Goal: Task Accomplishment & Management: Manage account settings

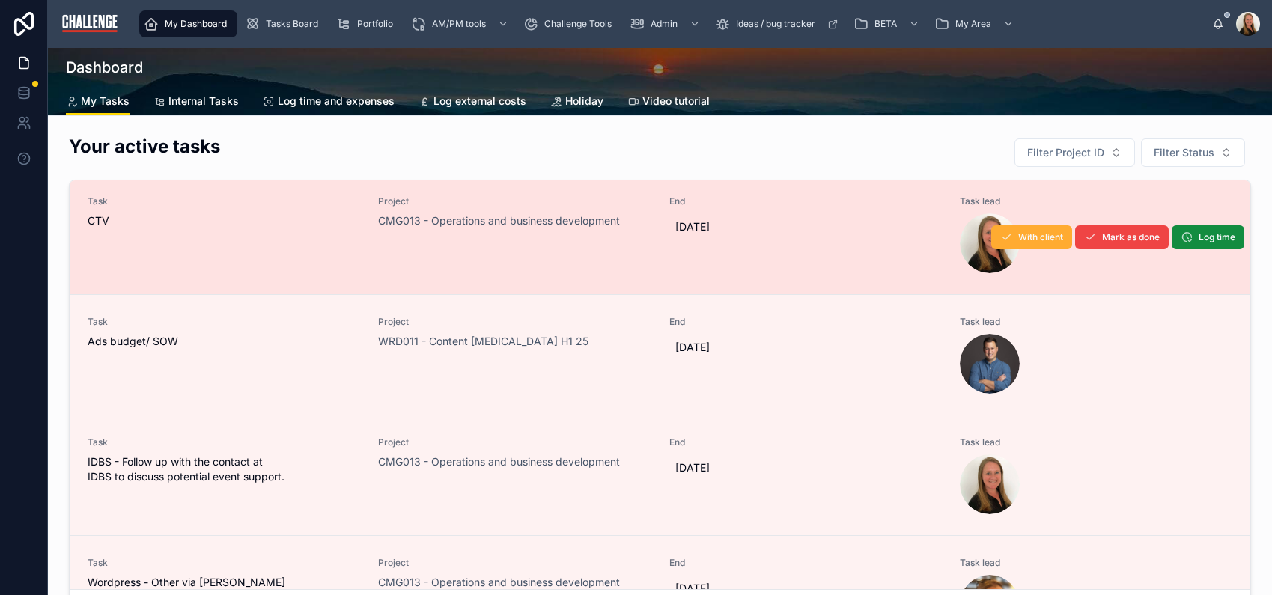
scroll to position [141, 0]
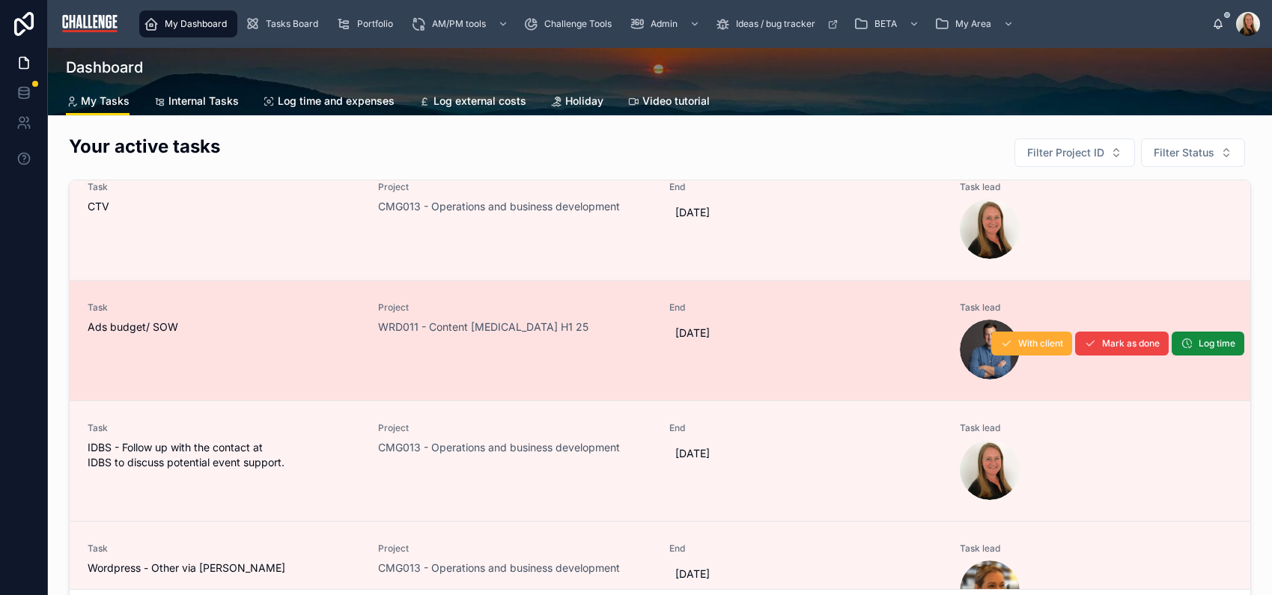
click at [285, 322] on span "Ads budget/ SOW" at bounding box center [224, 327] width 272 height 15
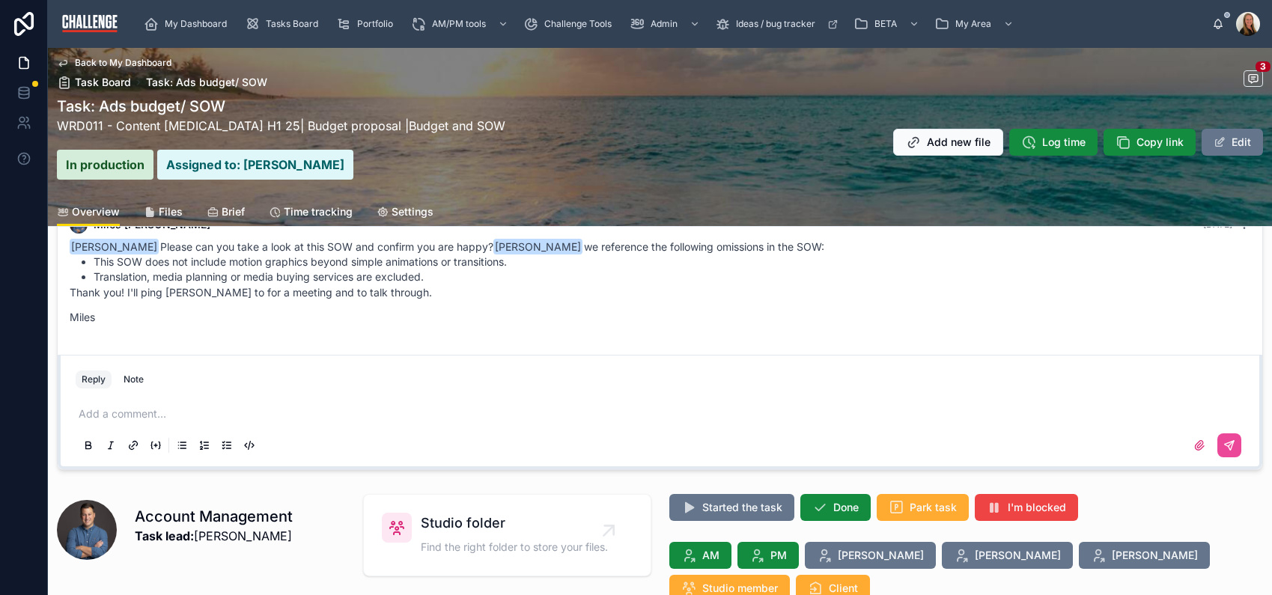
scroll to position [243, 0]
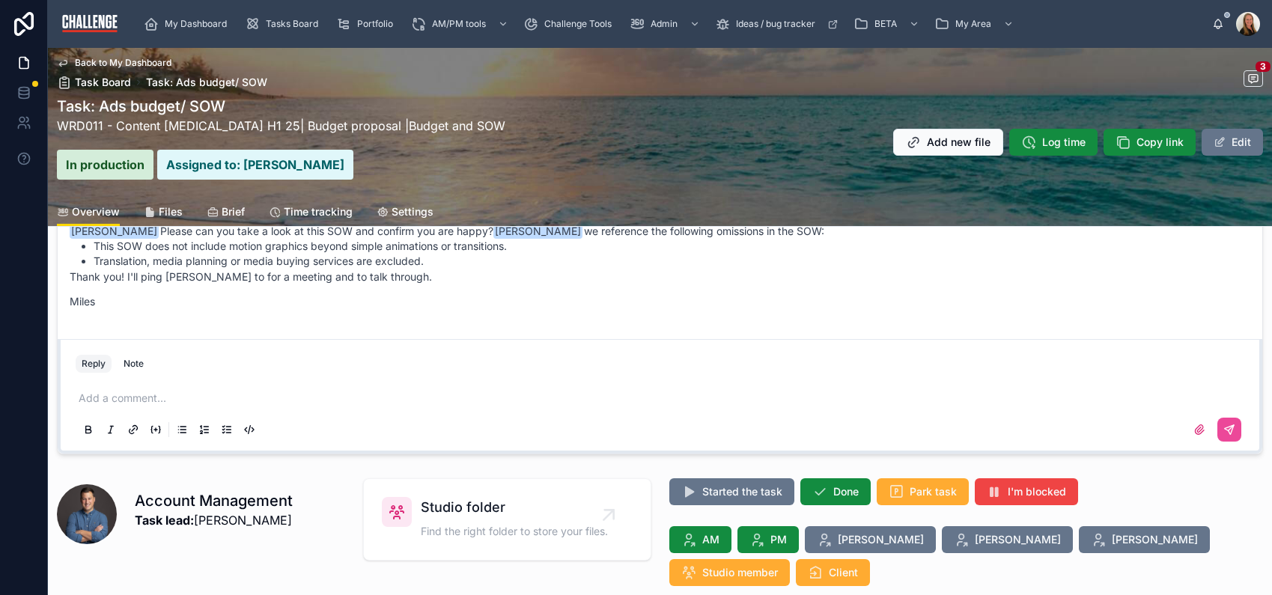
click at [175, 388] on div "Add a comment..." at bounding box center [660, 413] width 1168 height 63
click at [171, 403] on p at bounding box center [663, 398] width 1168 height 15
click at [200, 394] on span "**********" at bounding box center [141, 398] width 125 height 10
drag, startPoint x: 278, startPoint y: 395, endPoint x: 295, endPoint y: 406, distance: 19.9
click at [237, 395] on span "**********" at bounding box center [158, 398] width 159 height 10
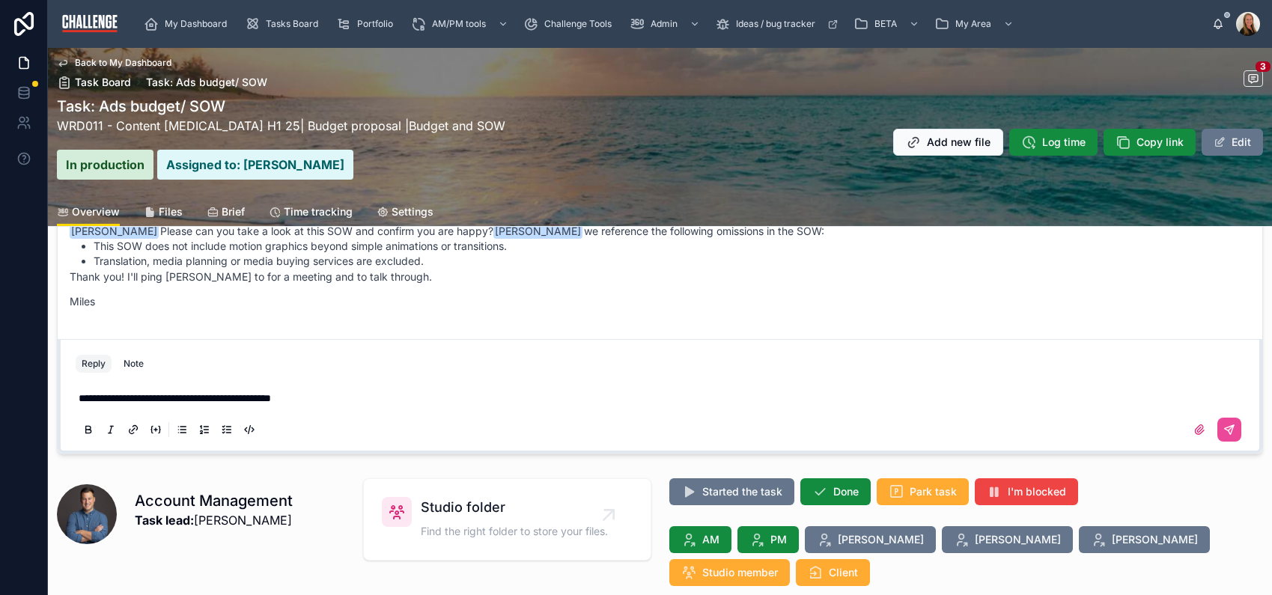
click at [353, 403] on p "**********" at bounding box center [663, 398] width 1168 height 15
click at [306, 395] on strong "*********" at bounding box center [288, 398] width 35 height 10
click at [1225, 427] on icon at bounding box center [1229, 429] width 9 height 9
click at [835, 492] on span "Done" at bounding box center [845, 491] width 25 height 15
click at [127, 64] on span "Back to My Dashboard" at bounding box center [123, 63] width 97 height 12
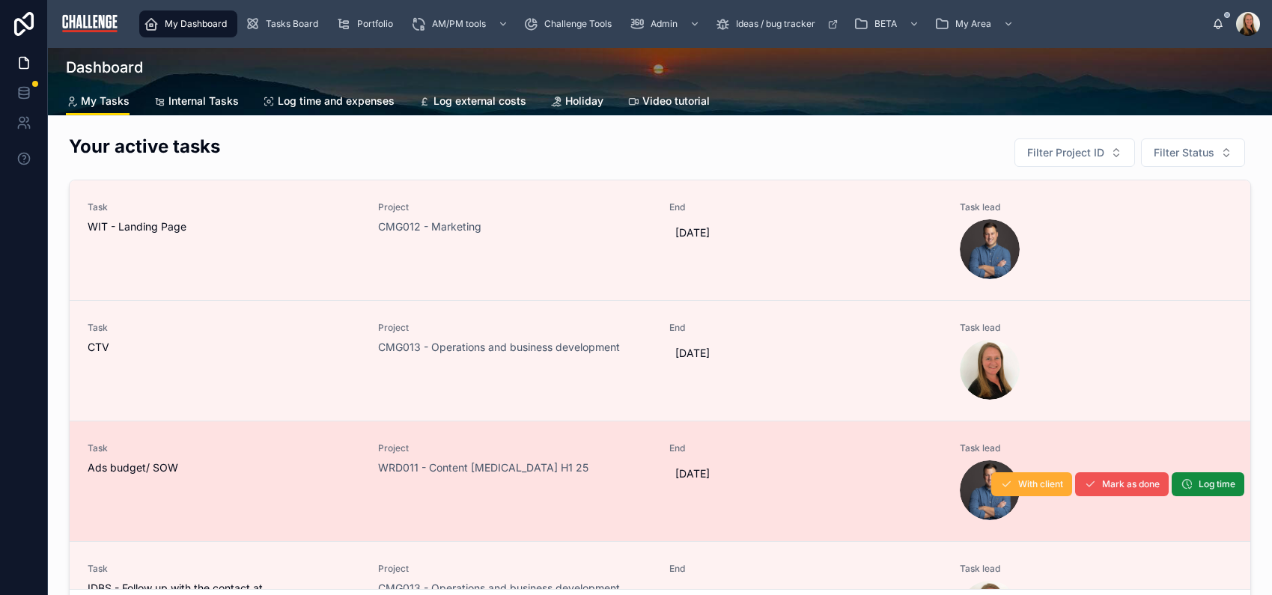
click at [1102, 489] on span "Mark as done" at bounding box center [1131, 484] width 58 height 12
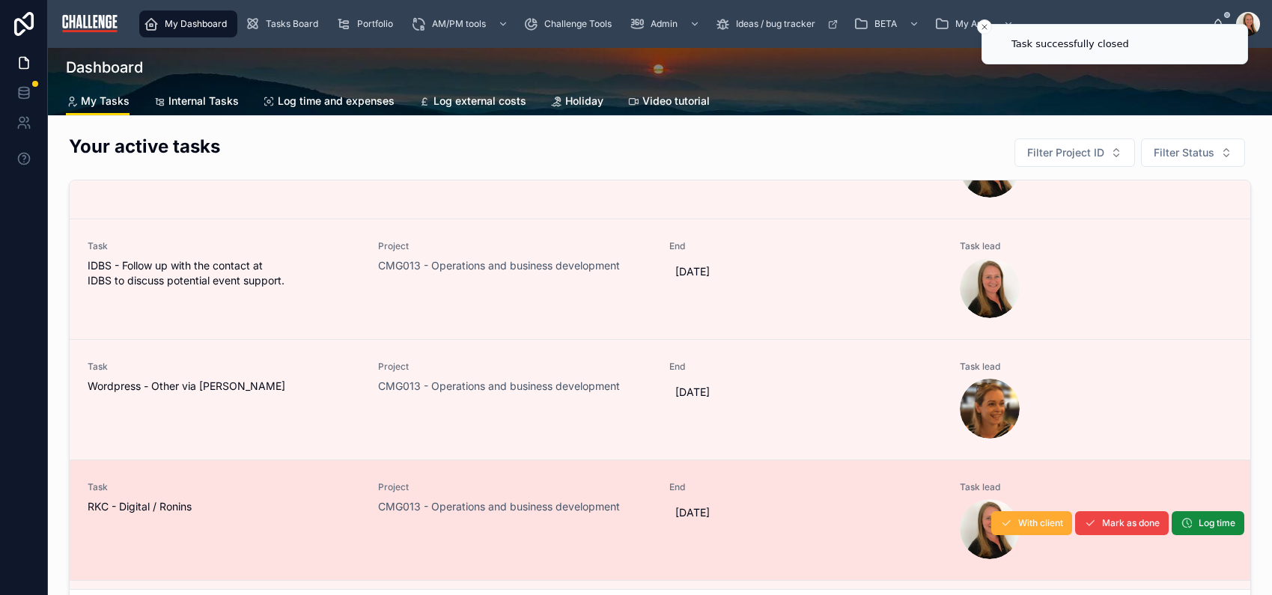
scroll to position [205, 0]
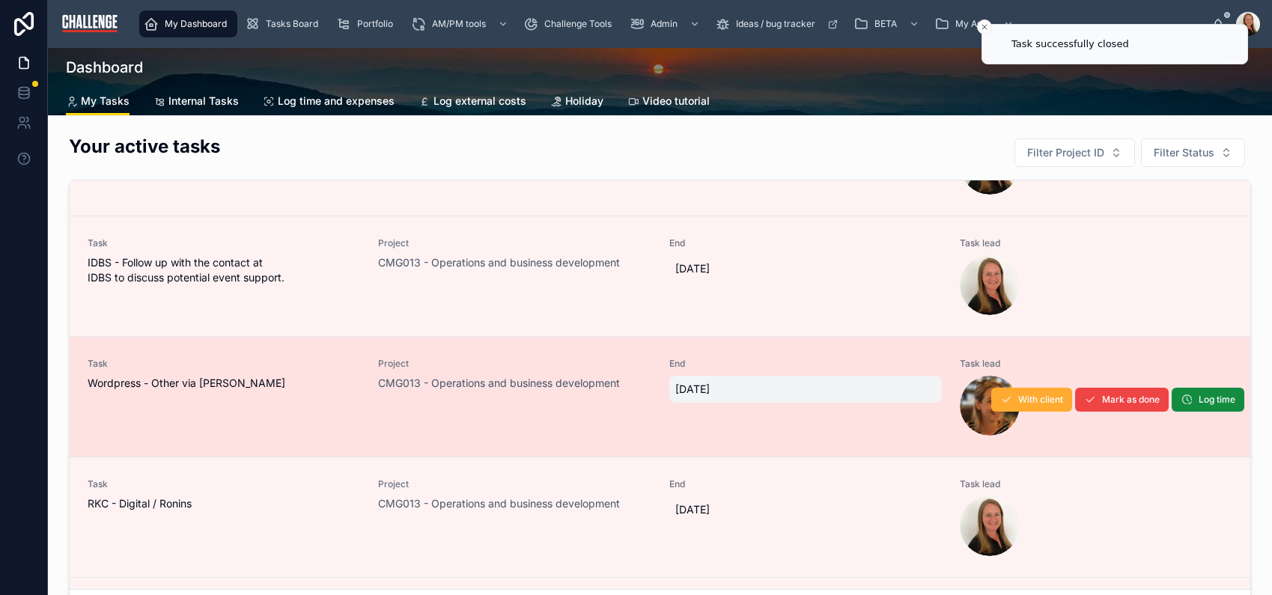
click at [767, 402] on div "[DATE]" at bounding box center [805, 389] width 272 height 27
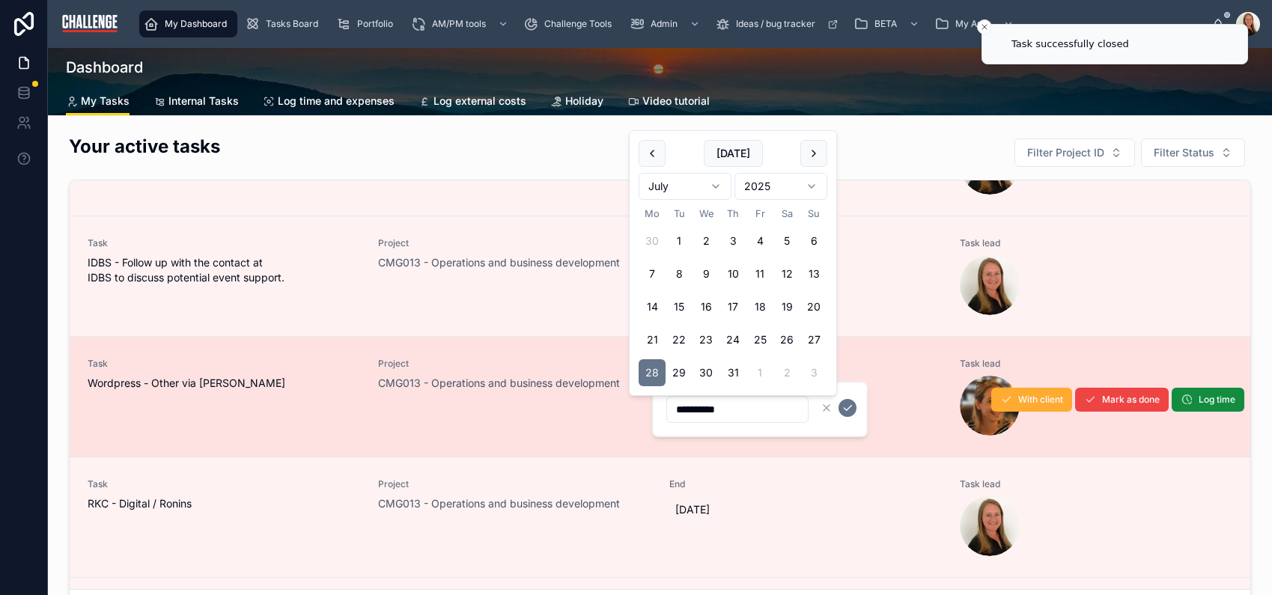
click at [525, 445] on link "Task Wordpress - Other via [PERSON_NAME] Project CMG013 - Operations and busine…" at bounding box center [660, 396] width 1180 height 121
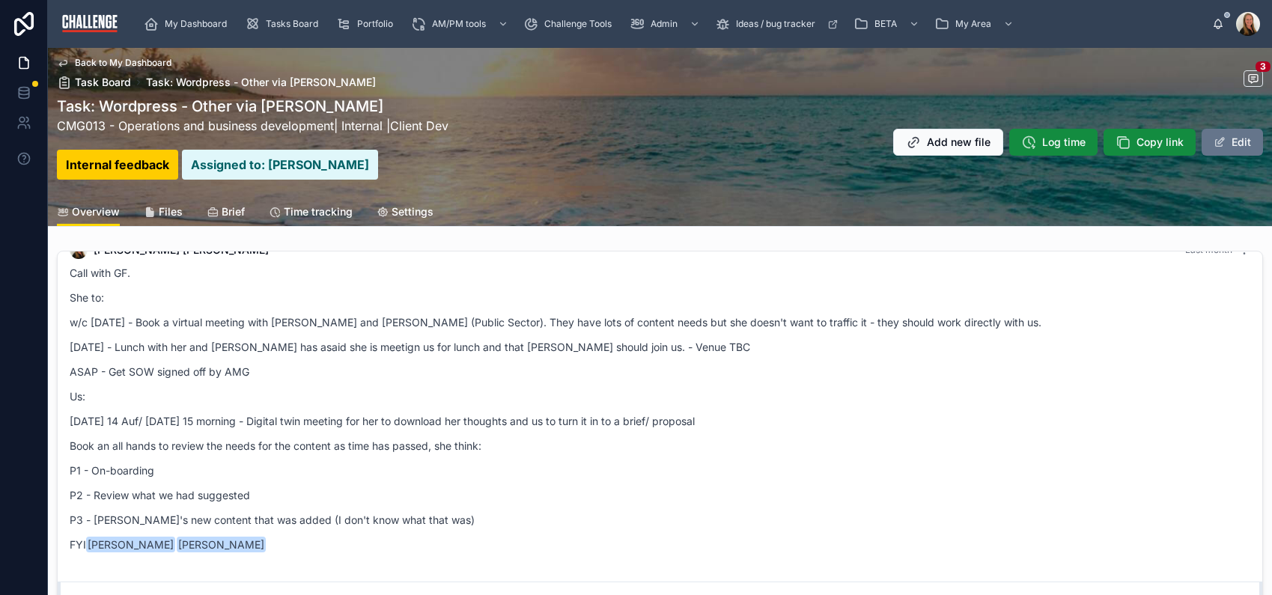
scroll to position [186, 0]
click at [680, 487] on p "P2 - Review what we had suggested" at bounding box center [660, 495] width 1180 height 16
drag, startPoint x: 686, startPoint y: 489, endPoint x: 651, endPoint y: 433, distance: 65.2
click at [675, 475] on div "Call with GF. She to: w/c [DATE] - Book a virtual meeting with [PERSON_NAME] an…" at bounding box center [660, 407] width 1180 height 287
click at [135, 65] on span "Back to My Dashboard" at bounding box center [123, 63] width 97 height 12
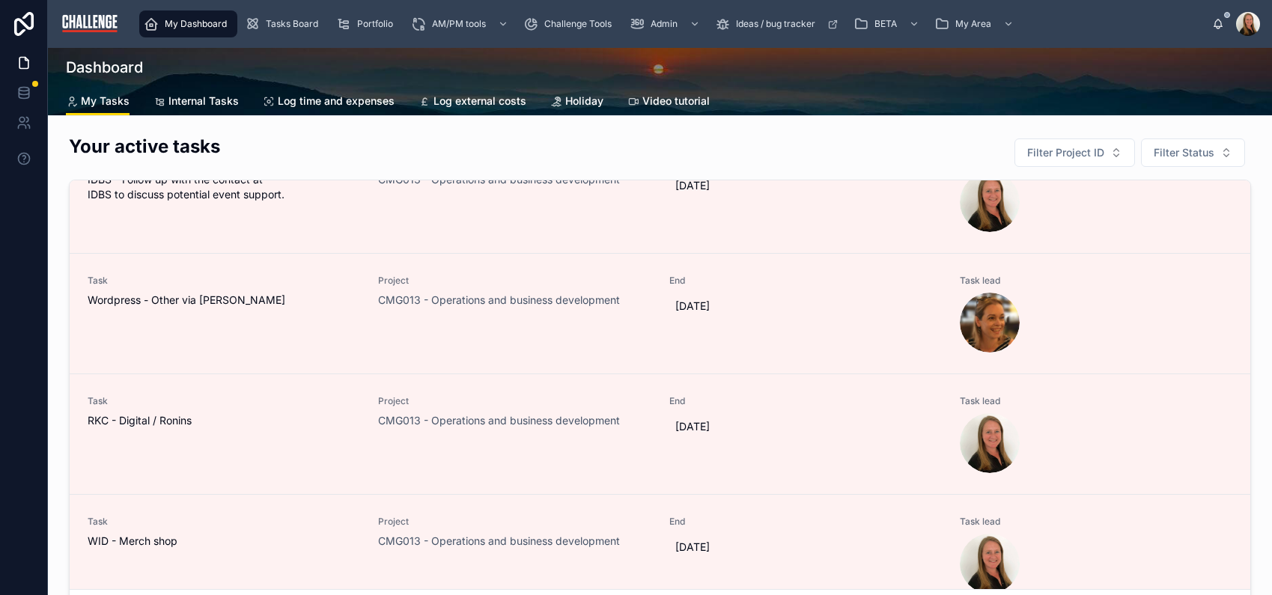
scroll to position [304, 0]
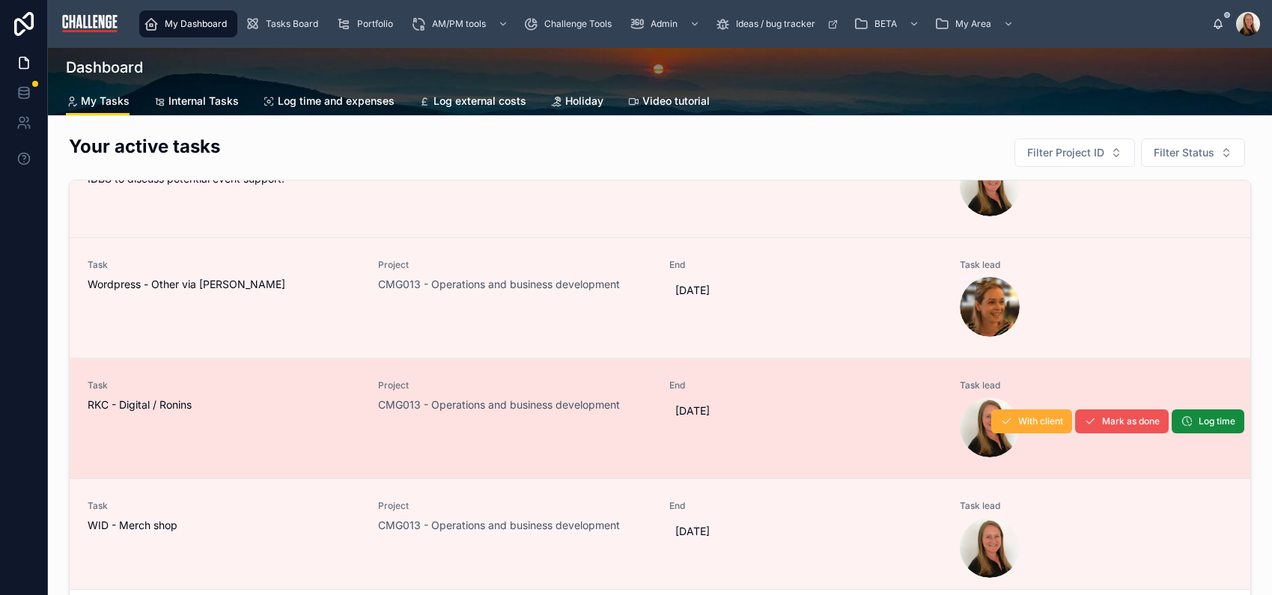
click at [1102, 424] on span "Mark as done" at bounding box center [1131, 421] width 58 height 12
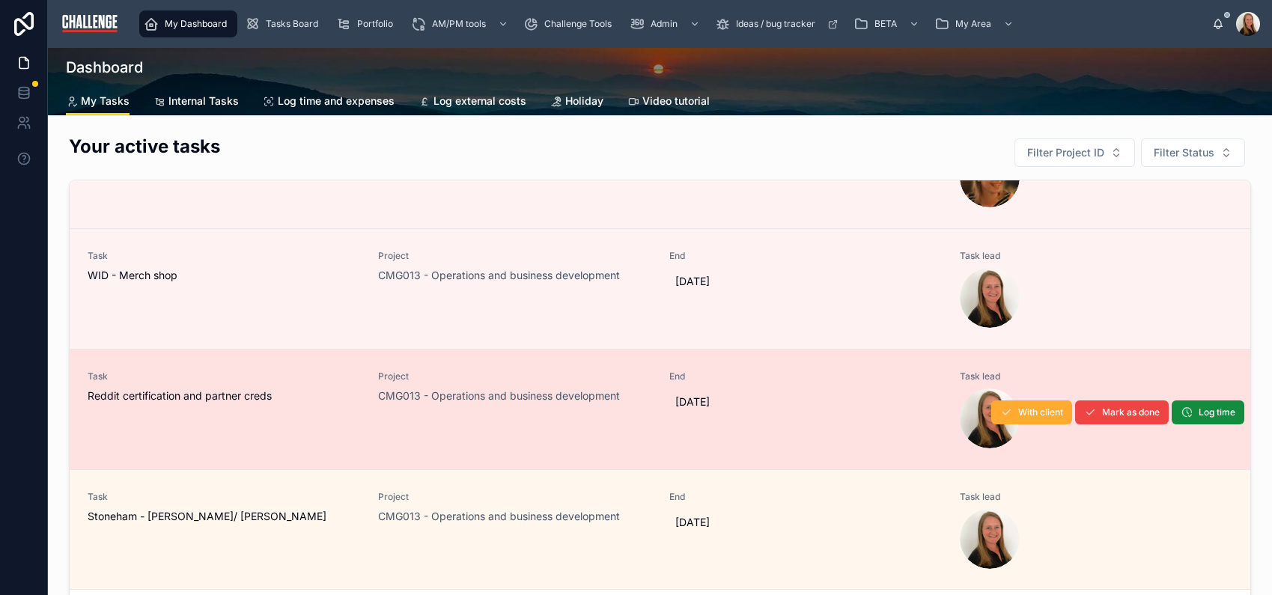
scroll to position [434, 0]
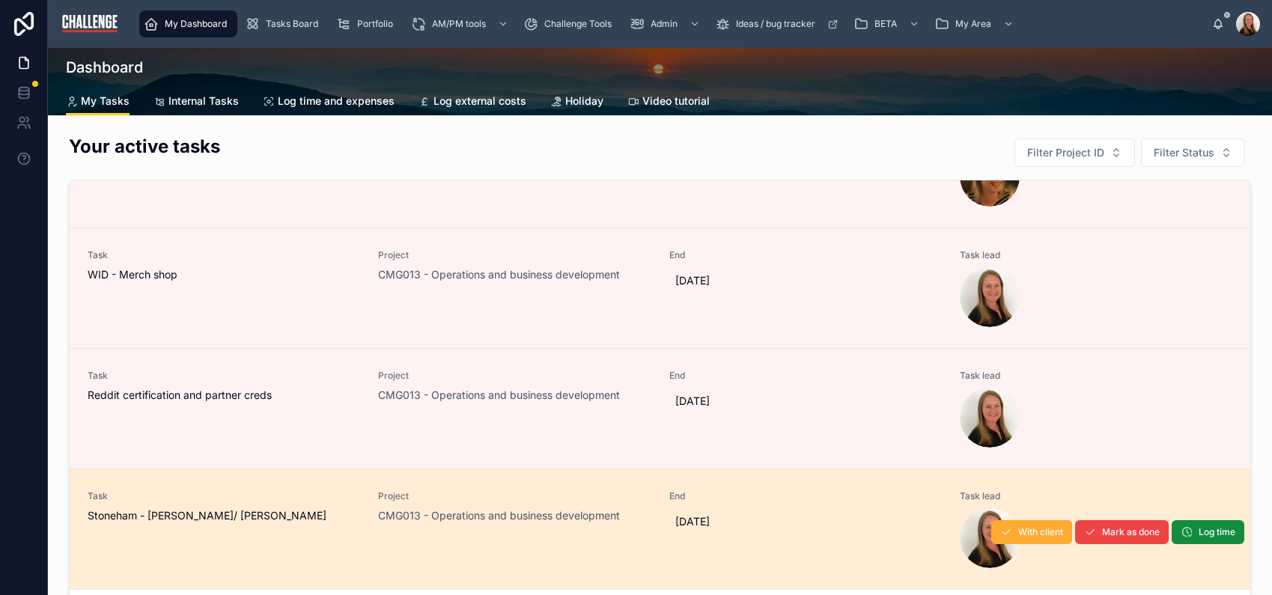
click at [301, 505] on div "Task Stoneham - [PERSON_NAME]/ [PERSON_NAME]" at bounding box center [224, 506] width 272 height 33
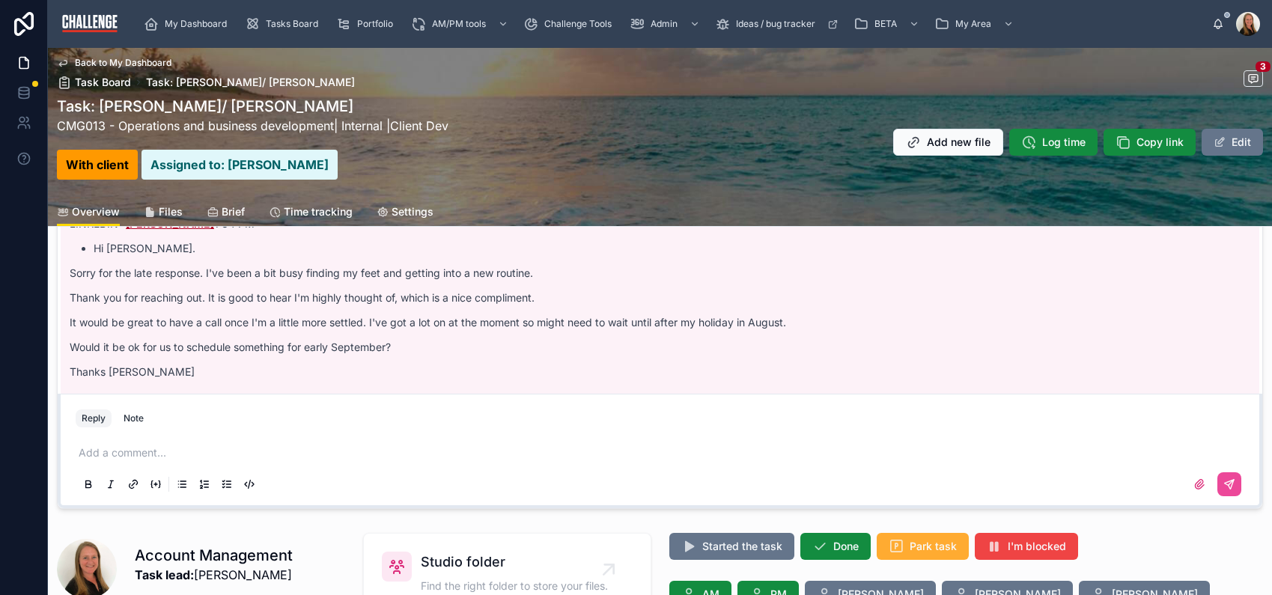
scroll to position [204, 0]
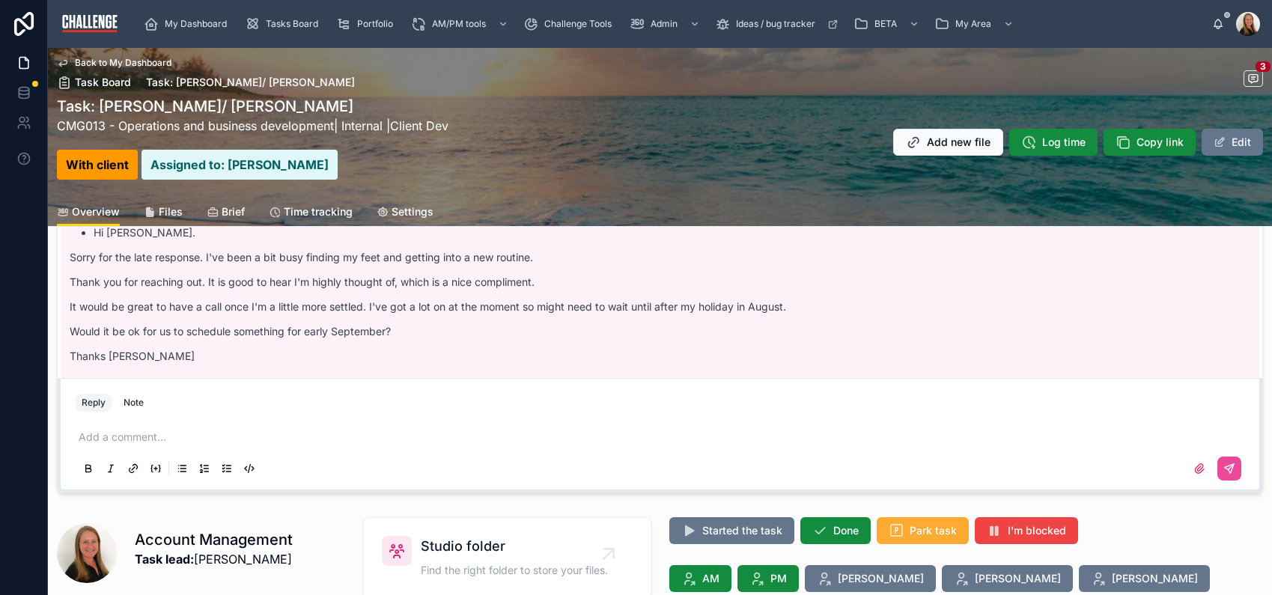
click at [275, 456] on div at bounding box center [660, 469] width 1168 height 30
click at [198, 451] on div "Add a comment..." at bounding box center [660, 452] width 1168 height 63
click at [195, 443] on p at bounding box center [663, 437] width 1168 height 15
click at [127, 434] on p at bounding box center [663, 437] width 1168 height 15
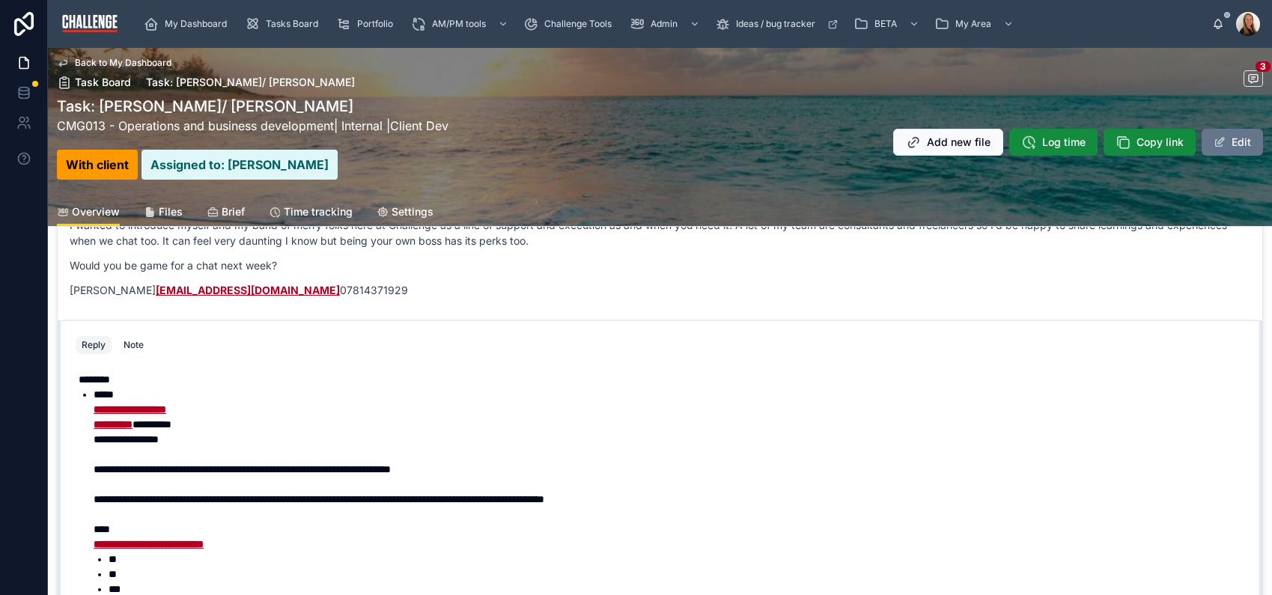
scroll to position [49, 0]
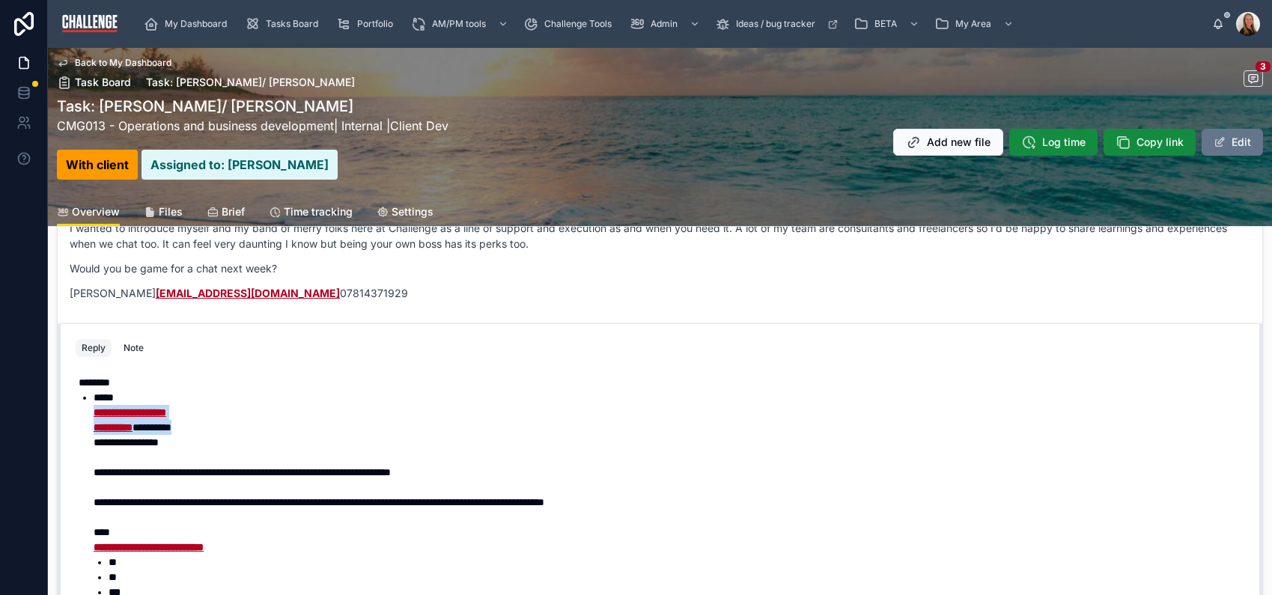
click at [204, 418] on li "**********" at bounding box center [671, 472] width 1154 height 165
click at [171, 422] on span "*******" at bounding box center [151, 427] width 39 height 10
drag, startPoint x: 135, startPoint y: 412, endPoint x: 146, endPoint y: 421, distance: 14.9
click at [115, 415] on li "**********" at bounding box center [671, 472] width 1154 height 165
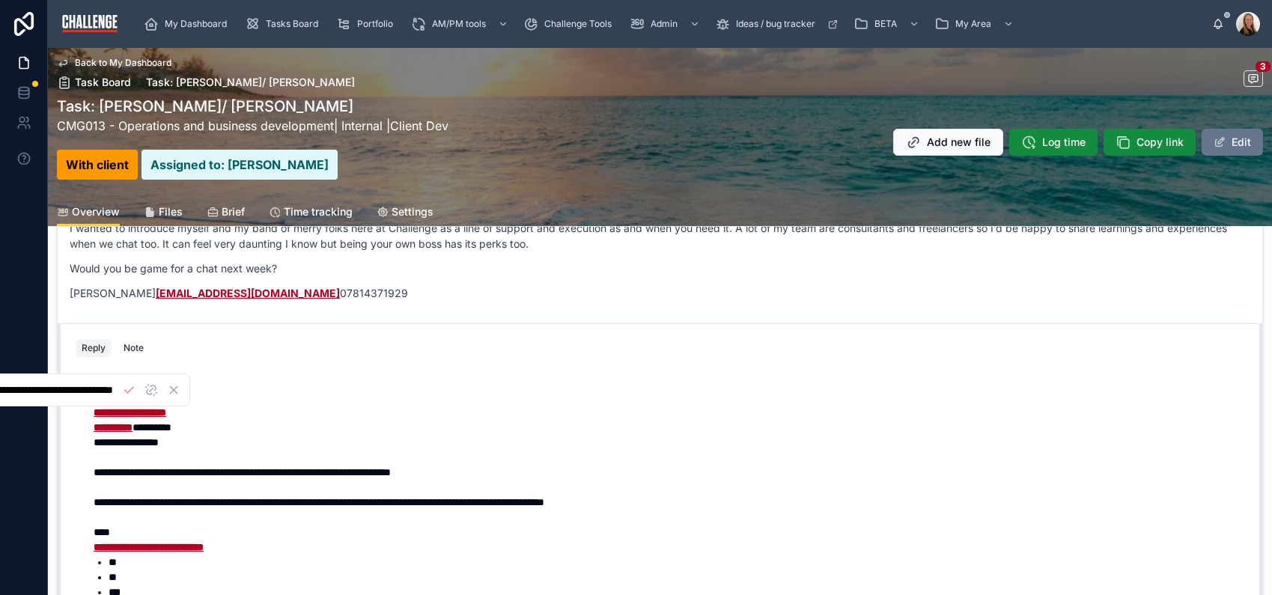
click at [154, 428] on span "*******" at bounding box center [151, 427] width 39 height 10
drag, startPoint x: 115, startPoint y: 407, endPoint x: 136, endPoint y: 419, distance: 24.1
click at [135, 418] on li "**********" at bounding box center [671, 472] width 1154 height 165
click at [152, 422] on span "*******" at bounding box center [151, 427] width 39 height 10
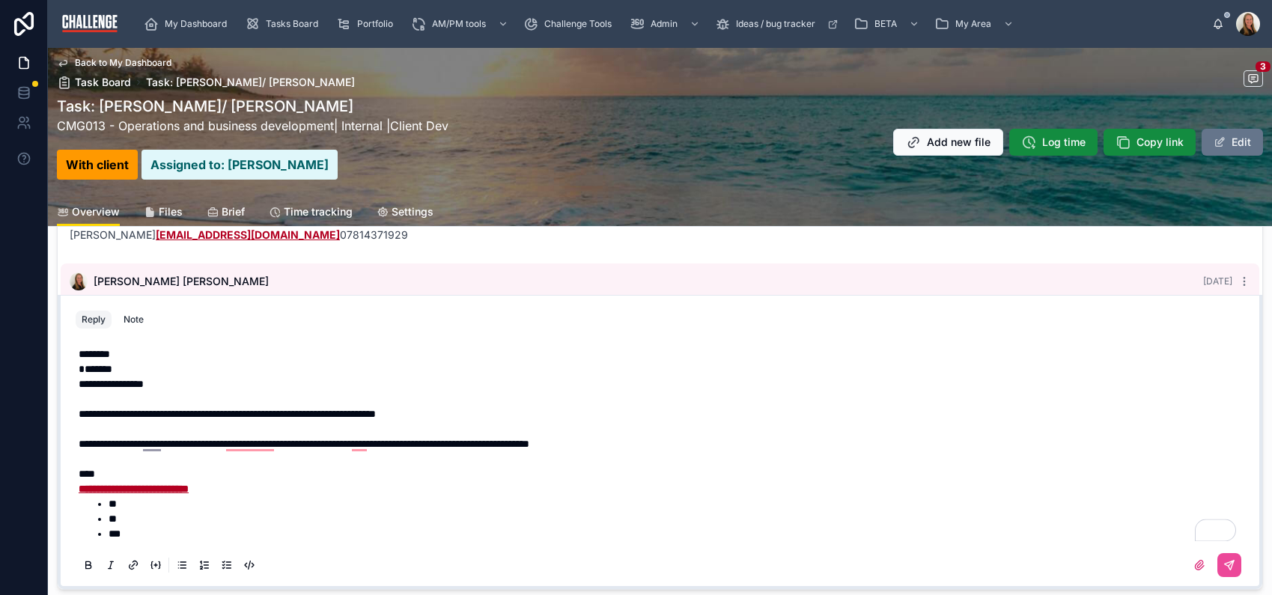
scroll to position [121, 0]
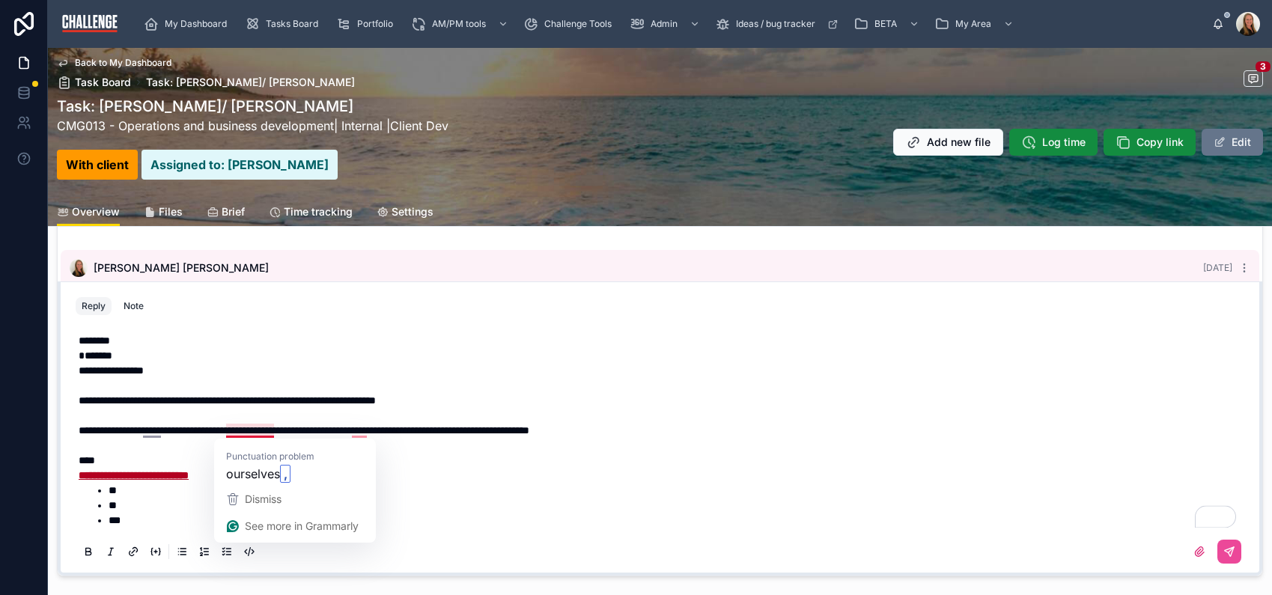
click at [246, 431] on span "**********" at bounding box center [304, 430] width 451 height 10
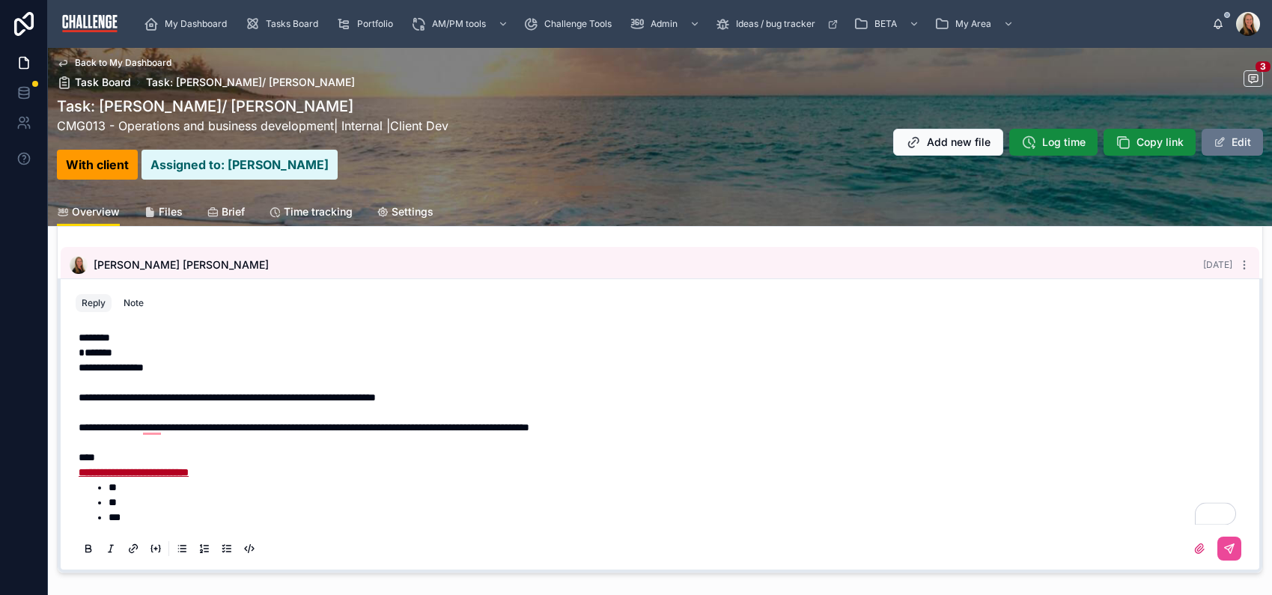
scroll to position [335, 0]
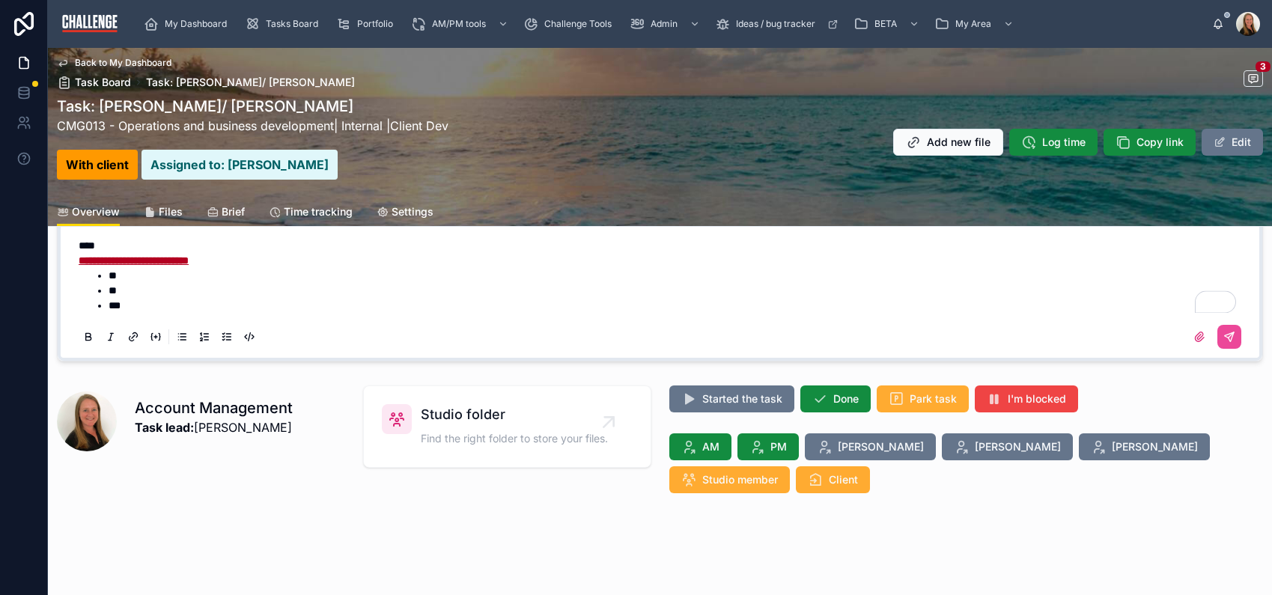
click at [138, 303] on li "***" at bounding box center [678, 305] width 1139 height 15
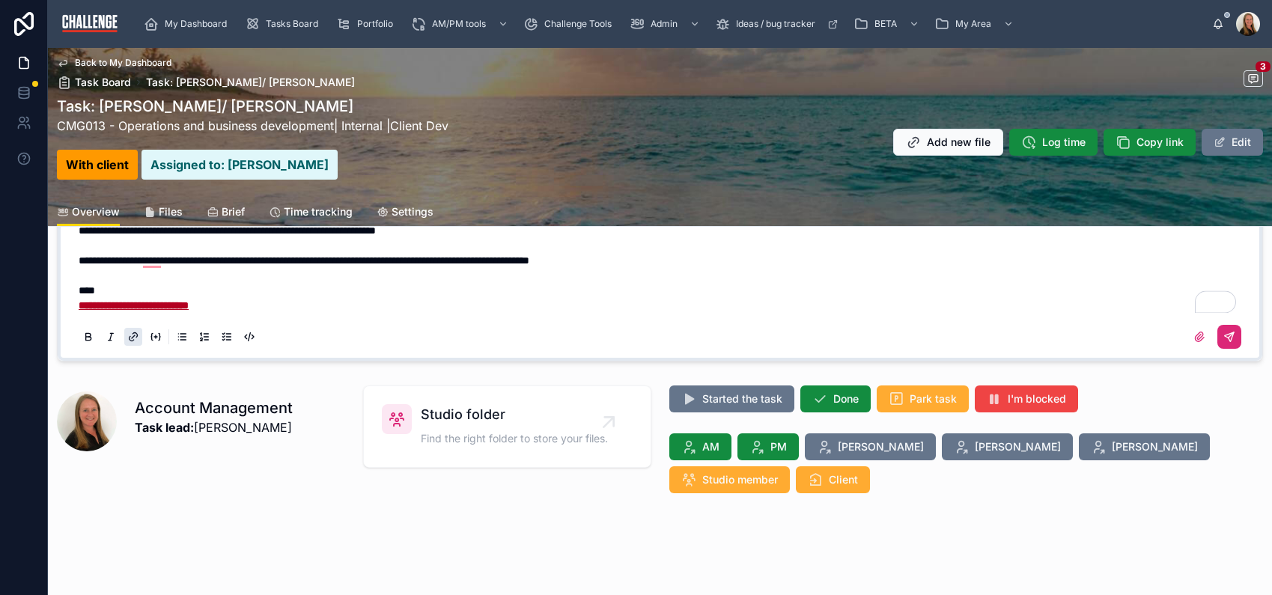
click at [1217, 344] on button at bounding box center [1229, 337] width 24 height 24
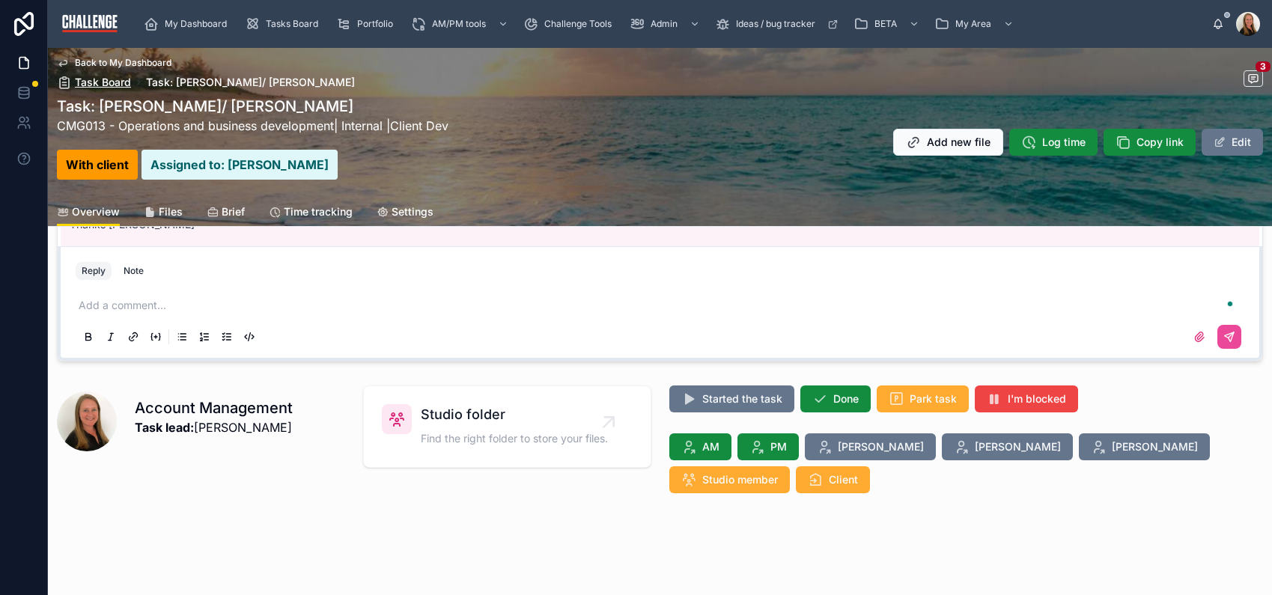
click at [94, 77] on span "Task Board" at bounding box center [103, 82] width 56 height 15
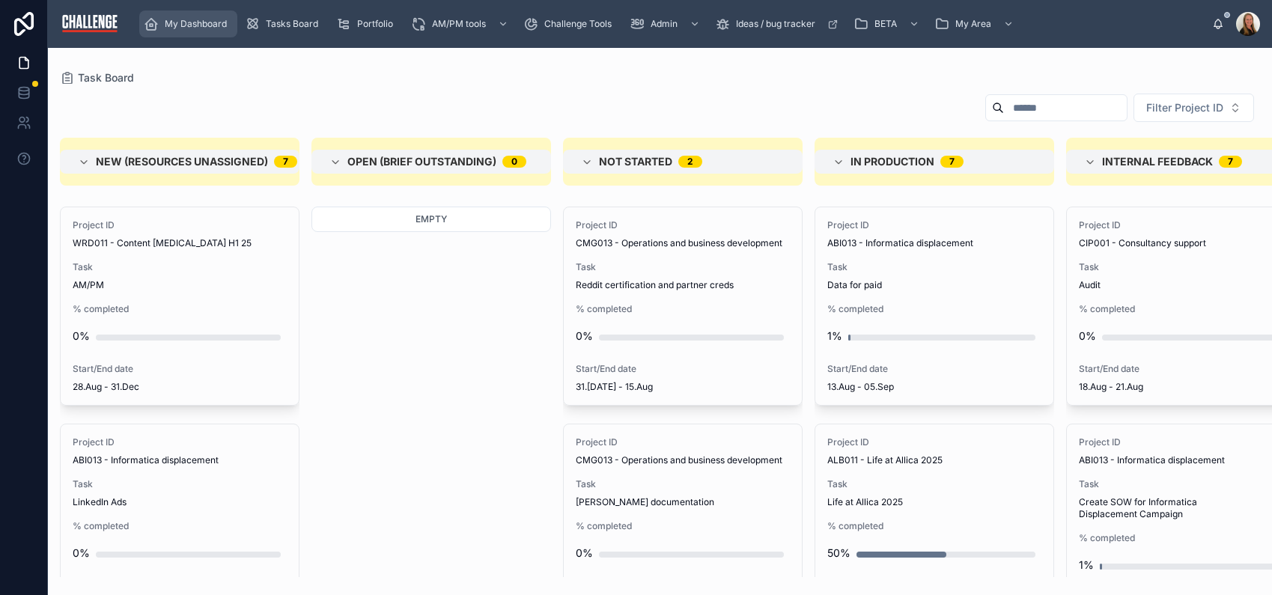
click at [215, 26] on span "My Dashboard" at bounding box center [196, 24] width 62 height 12
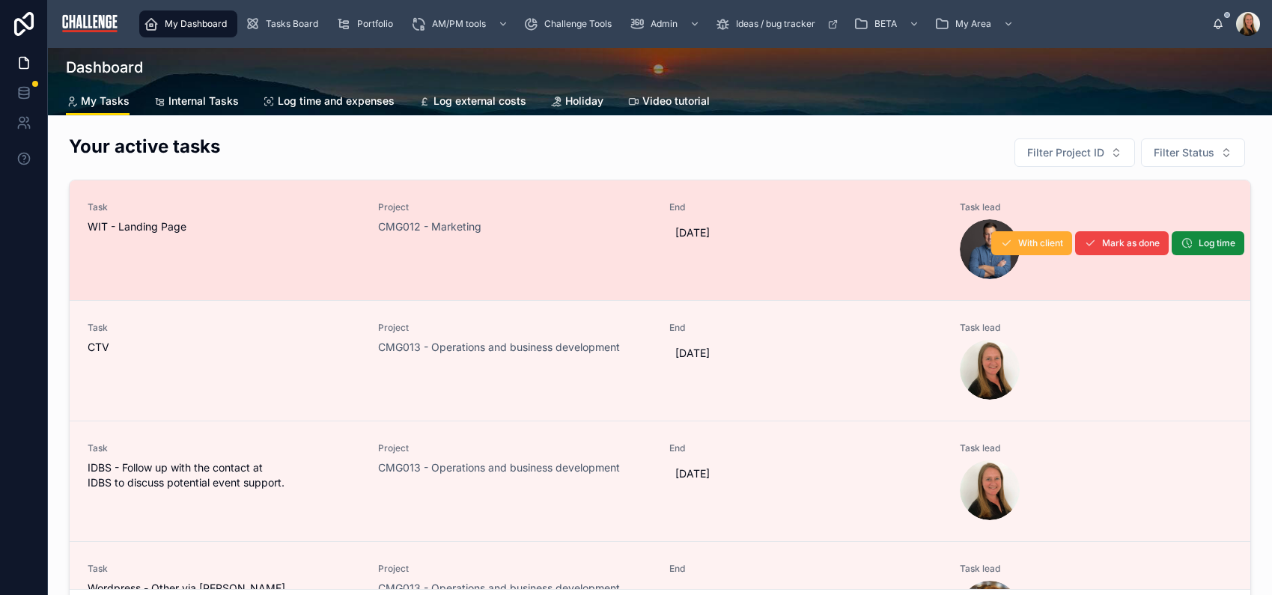
click at [248, 268] on div "Task WIT - Landing Page" at bounding box center [224, 240] width 272 height 78
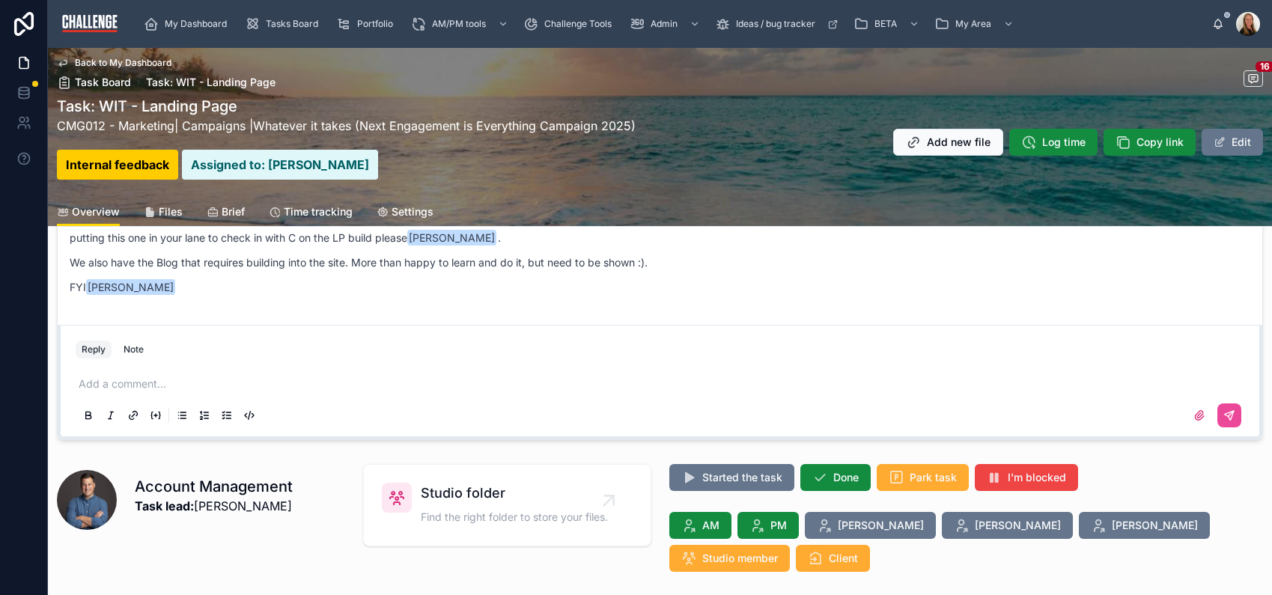
scroll to position [282, 0]
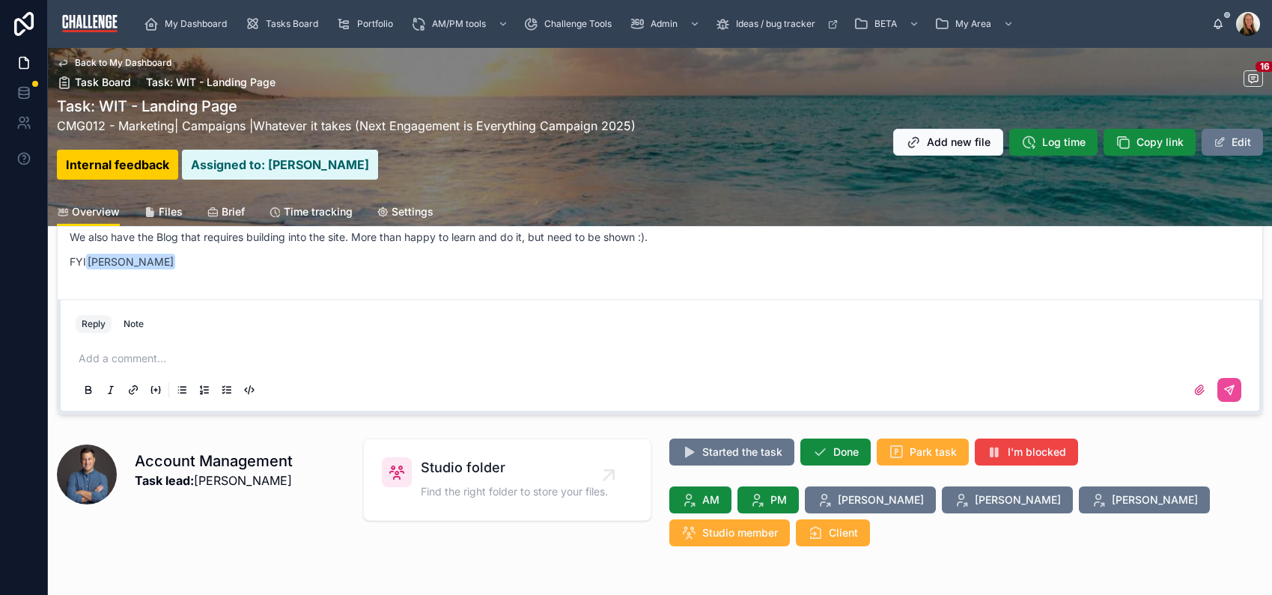
click at [195, 360] on p at bounding box center [663, 358] width 1168 height 15
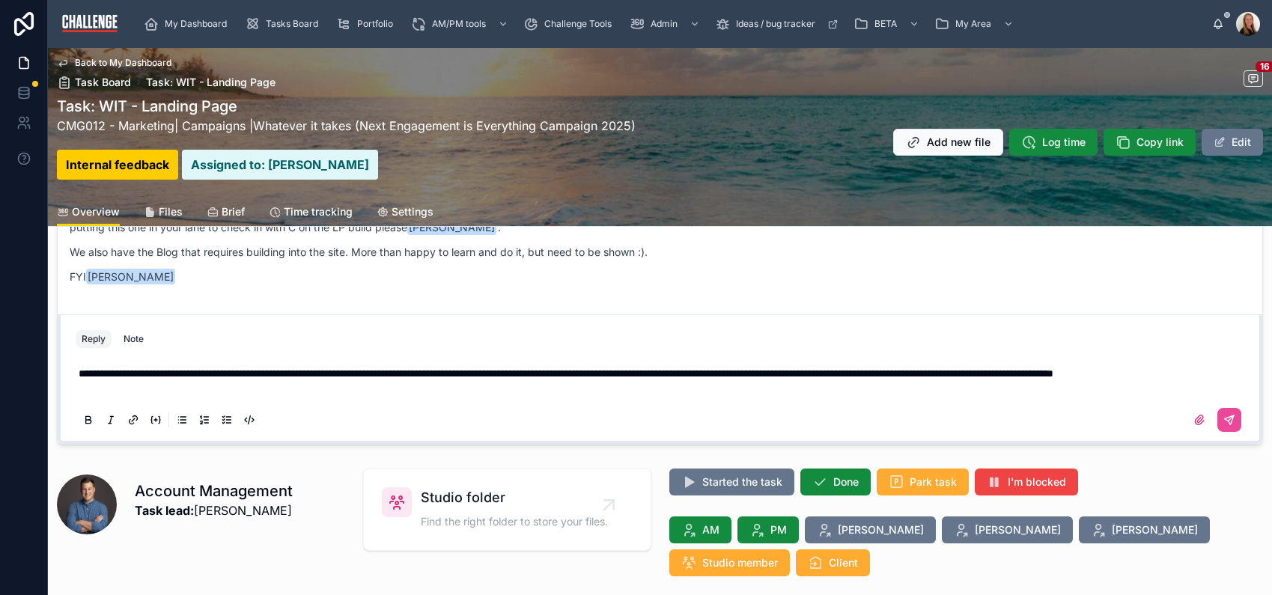
scroll to position [237, 0]
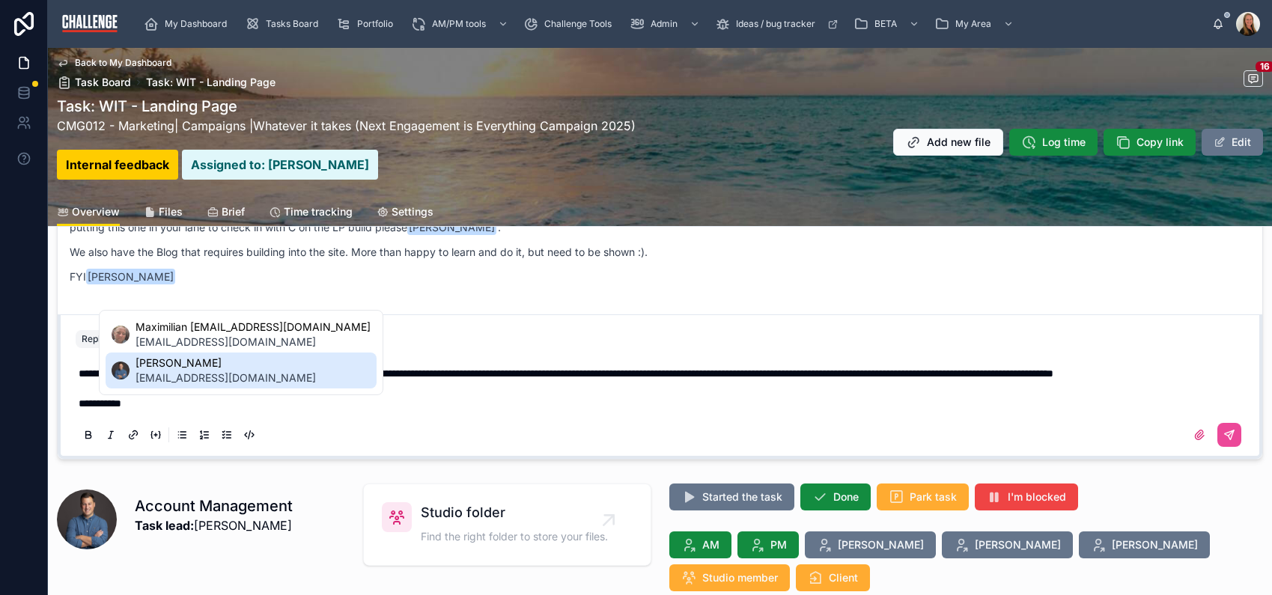
click at [184, 357] on span "[PERSON_NAME]" at bounding box center [225, 363] width 180 height 15
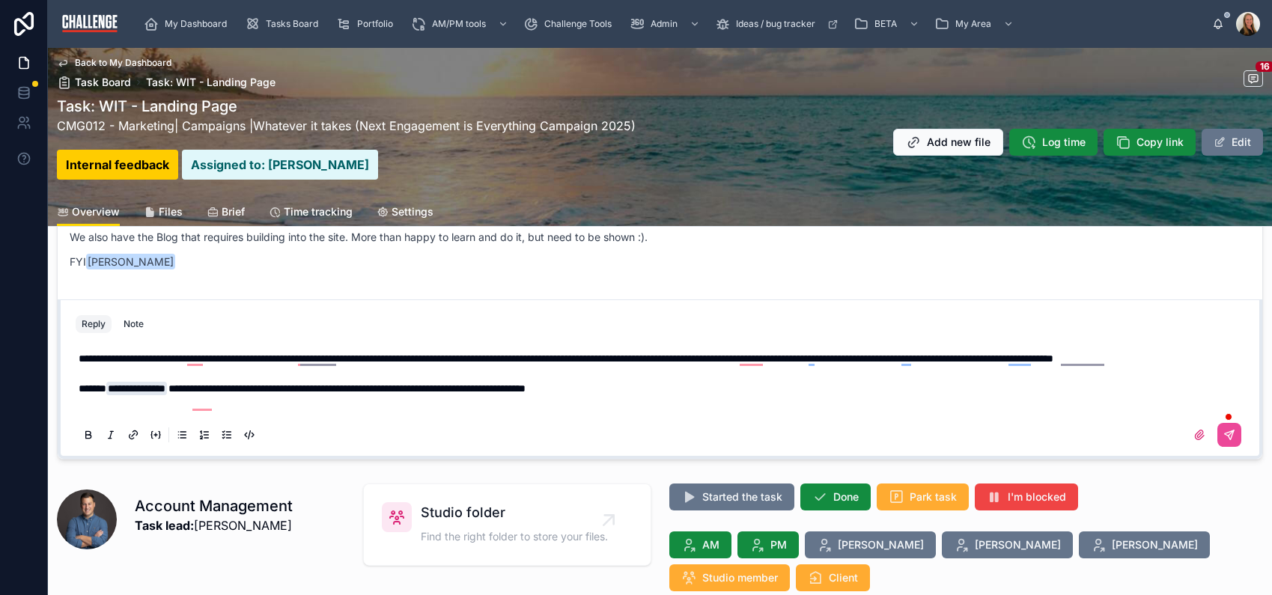
scroll to position [207, 0]
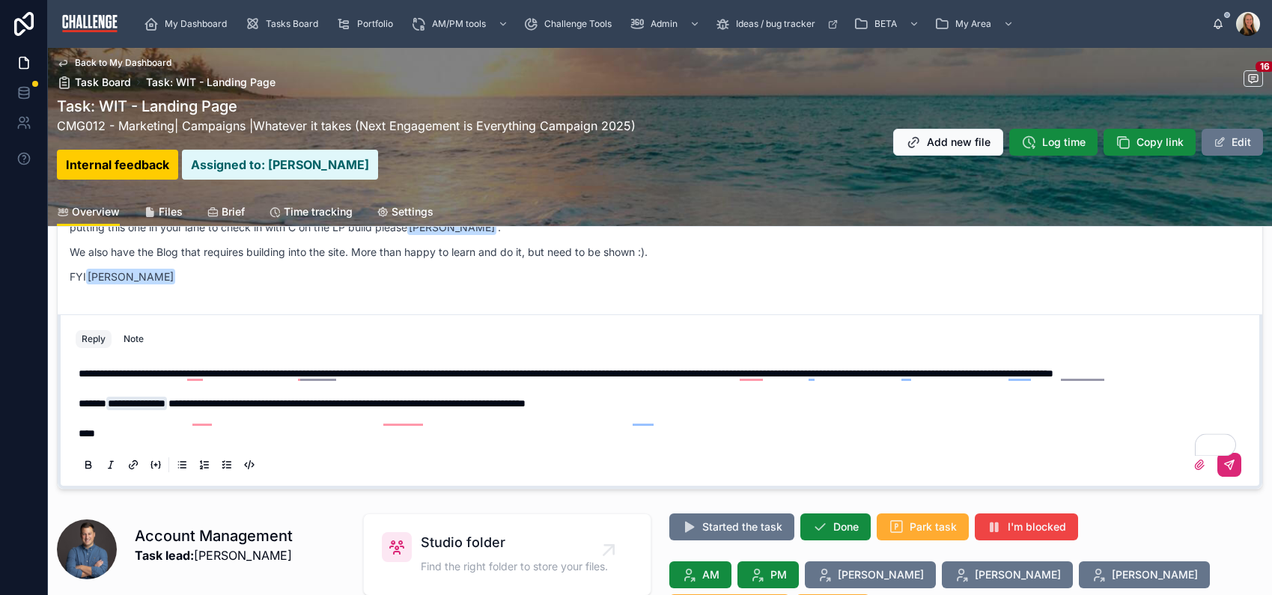
click at [1223, 469] on icon at bounding box center [1229, 465] width 12 height 12
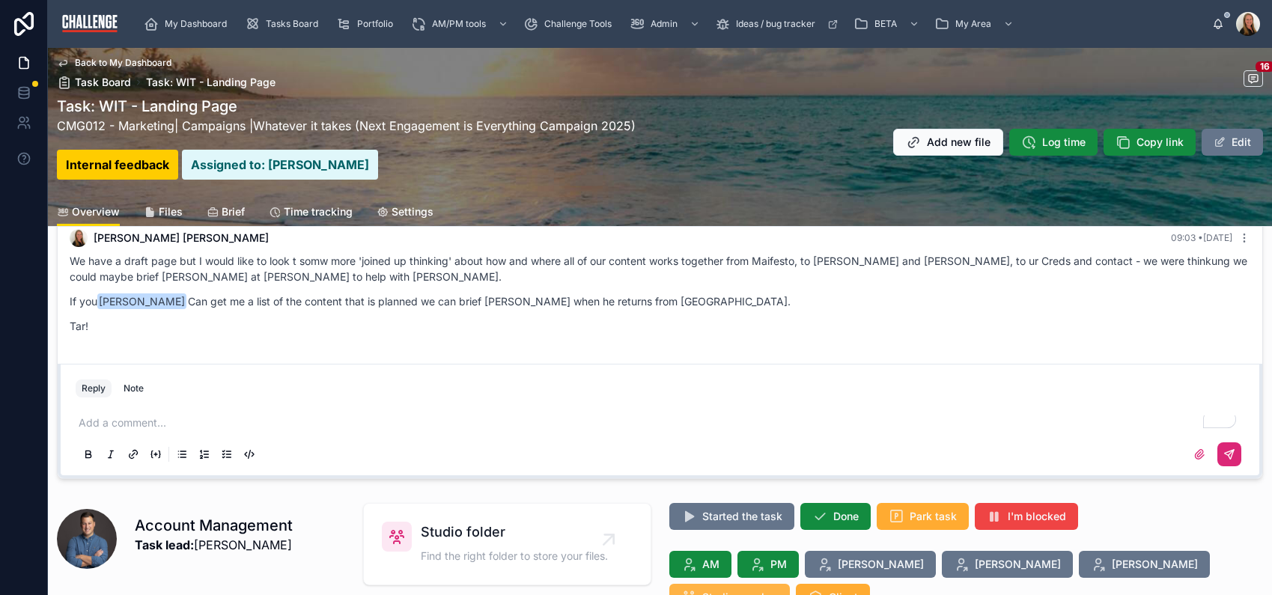
scroll to position [232, 0]
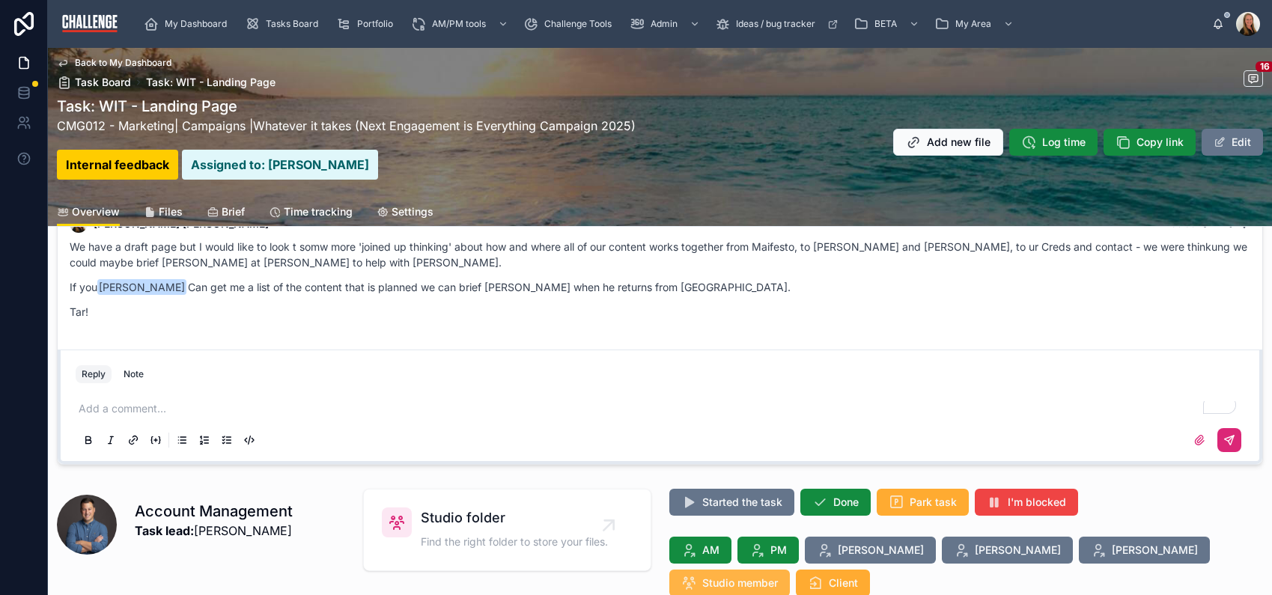
click at [790, 570] on button "Studio member" at bounding box center [729, 583] width 121 height 27
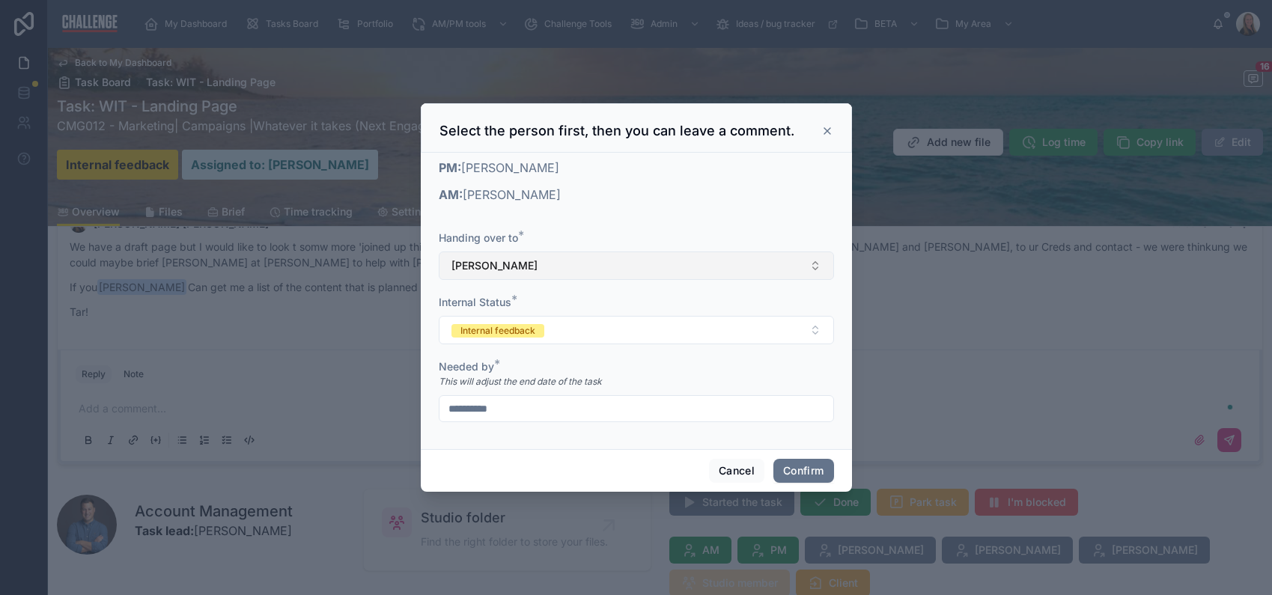
click at [612, 267] on button "[PERSON_NAME]" at bounding box center [636, 266] width 395 height 28
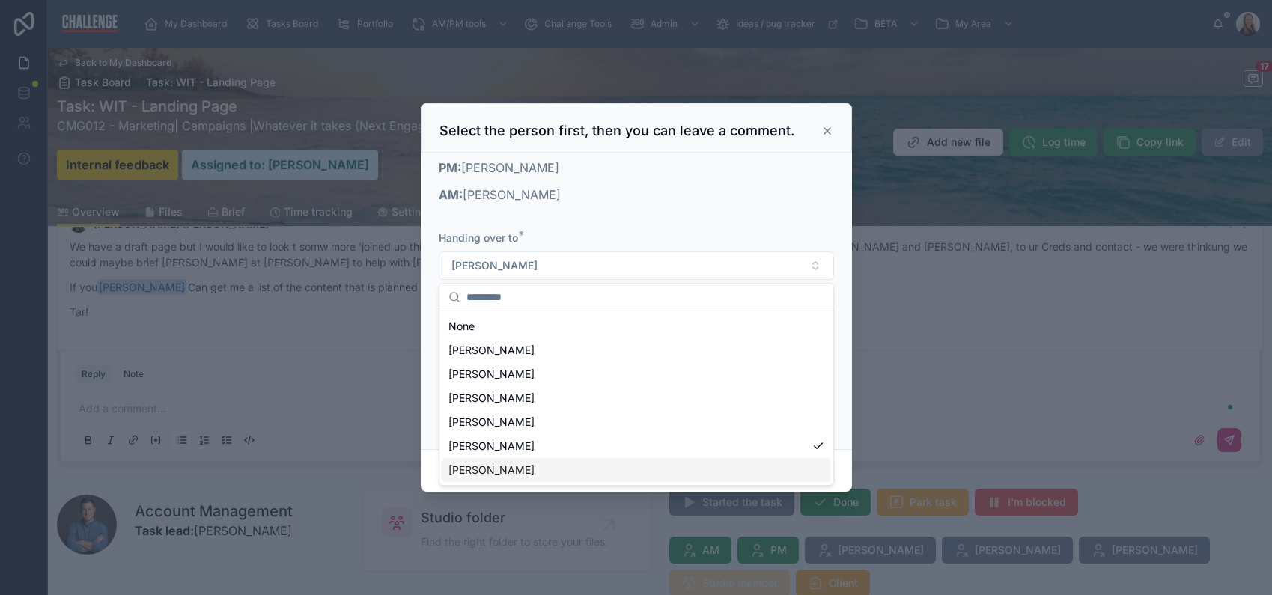
click at [538, 472] on div "[PERSON_NAME]" at bounding box center [636, 470] width 388 height 24
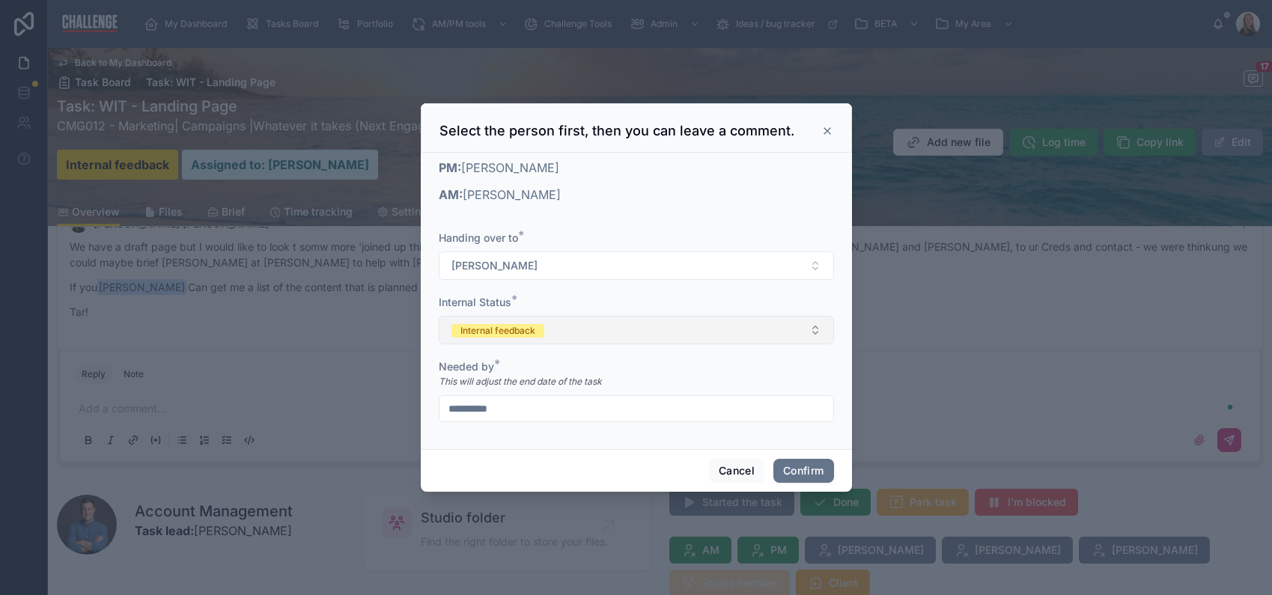
click at [656, 332] on button "Internal feedback" at bounding box center [636, 330] width 395 height 28
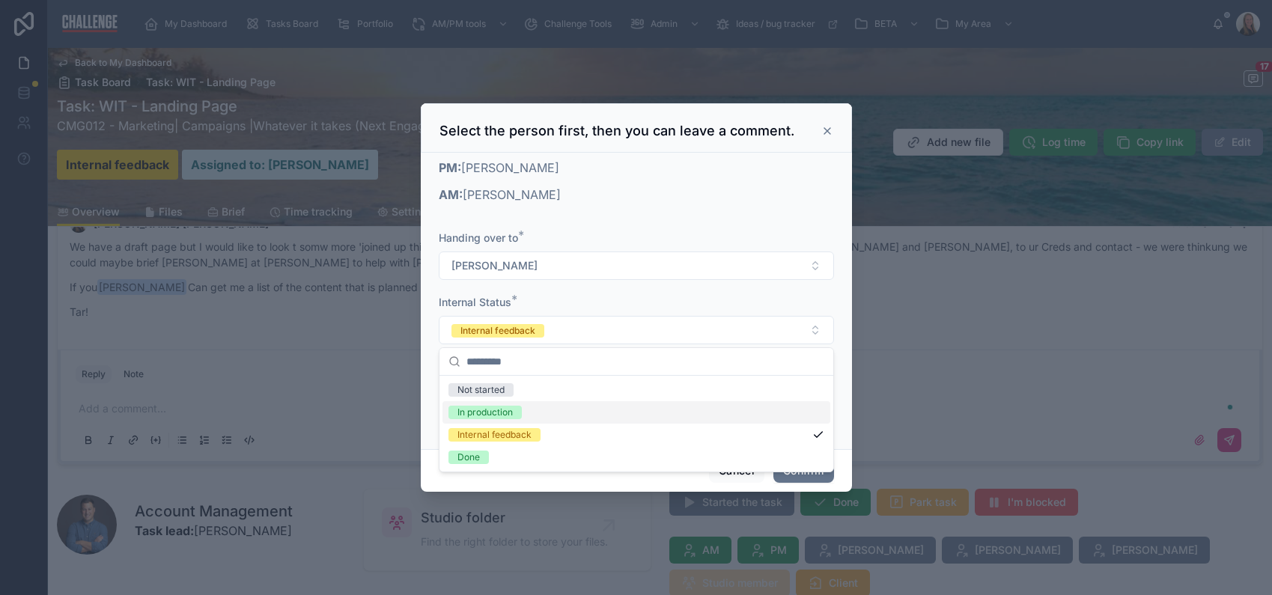
click at [577, 413] on div "In production" at bounding box center [636, 412] width 388 height 22
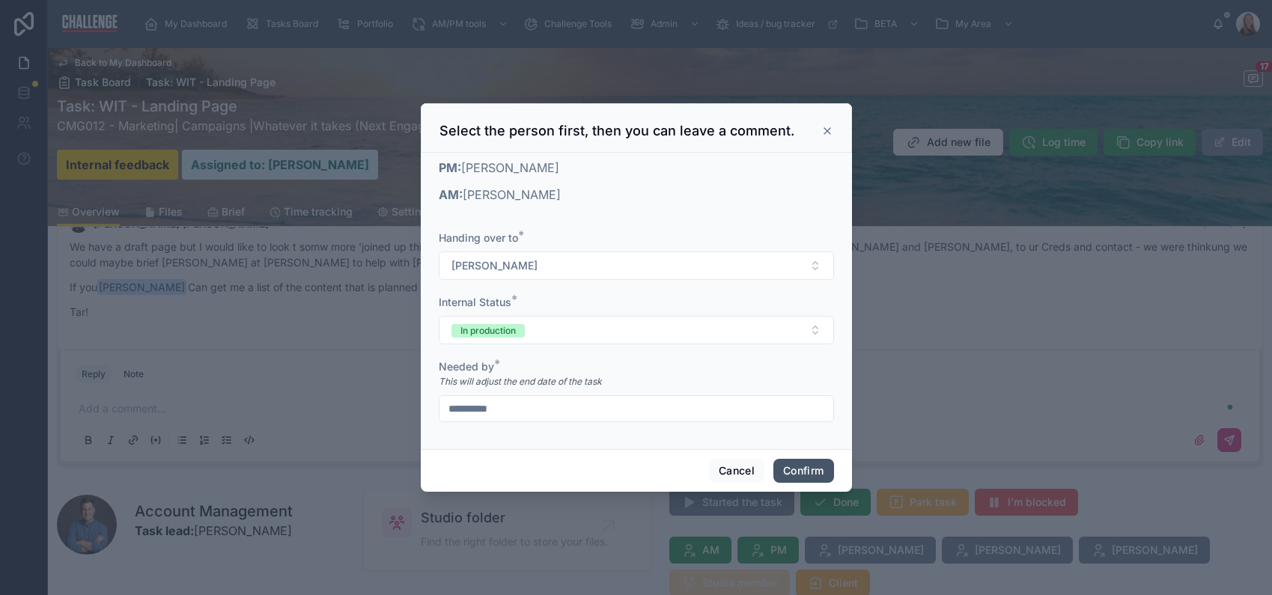
click at [821, 473] on button "Confirm" at bounding box center [803, 471] width 60 height 24
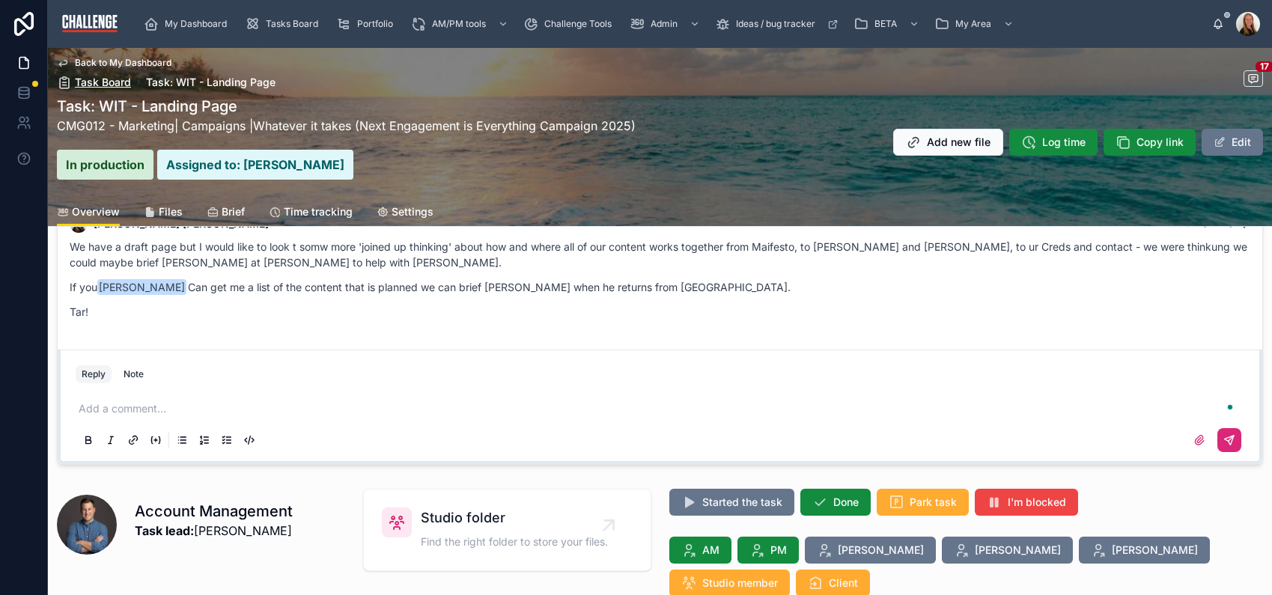
click at [116, 79] on span "Task Board" at bounding box center [103, 82] width 56 height 15
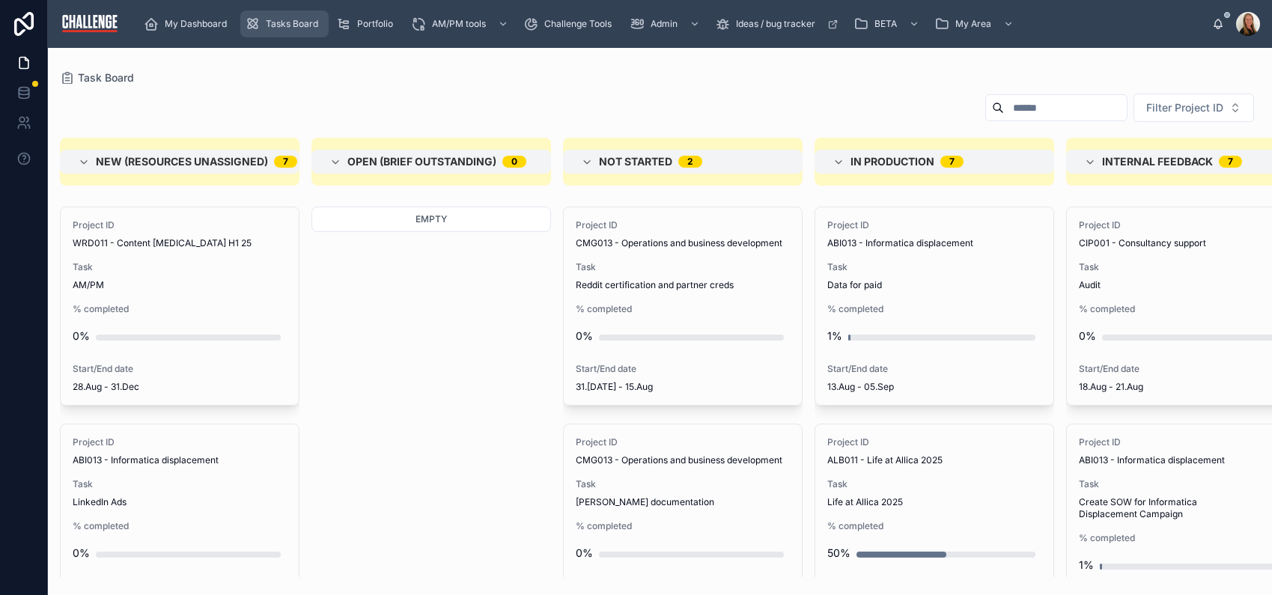
click at [275, 24] on span "Tasks Board" at bounding box center [292, 24] width 52 height 12
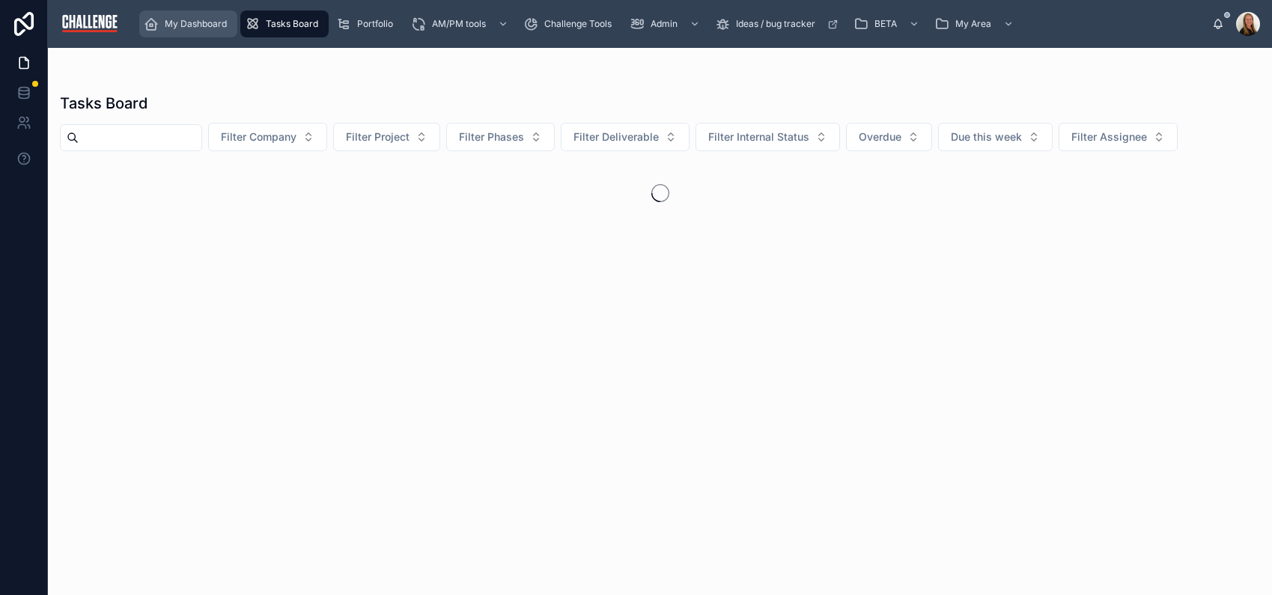
click at [199, 28] on span "My Dashboard" at bounding box center [196, 24] width 62 height 12
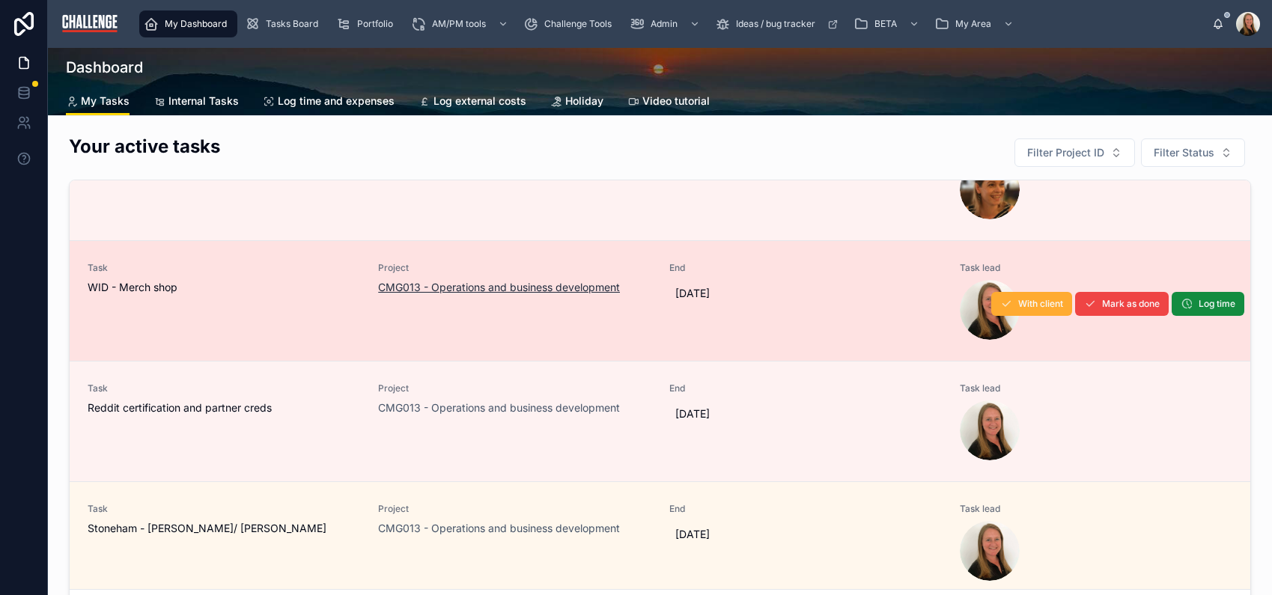
scroll to position [314, 0]
